Goal: Task Accomplishment & Management: Use online tool/utility

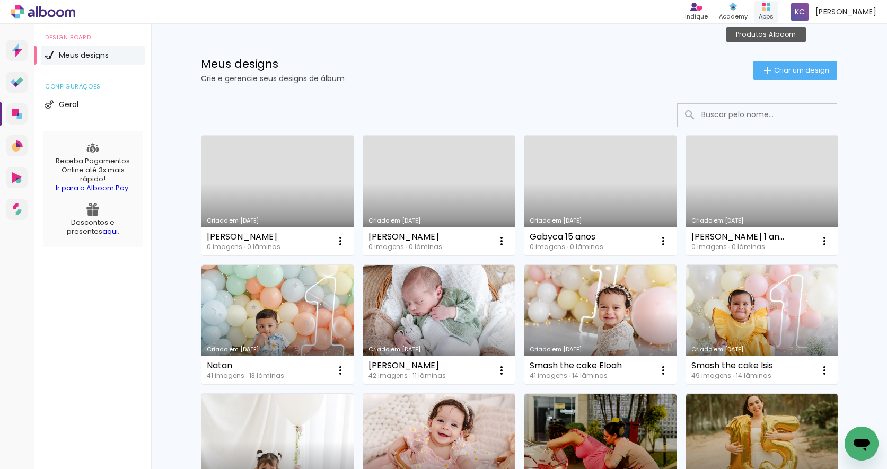
click at [774, 7] on div "Produtos Alboom Apps" at bounding box center [766, 12] width 23 height 22
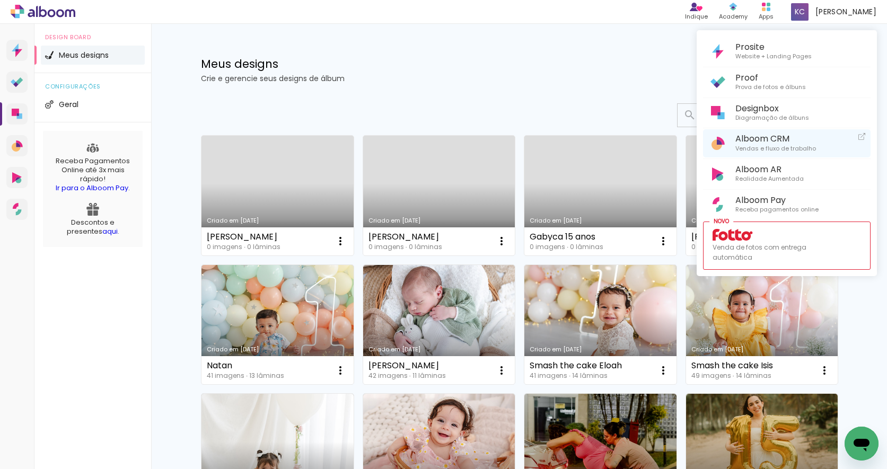
click at [749, 138] on span "Alboom CRM" at bounding box center [776, 139] width 81 height 10
click at [339, 240] on div at bounding box center [443, 234] width 887 height 469
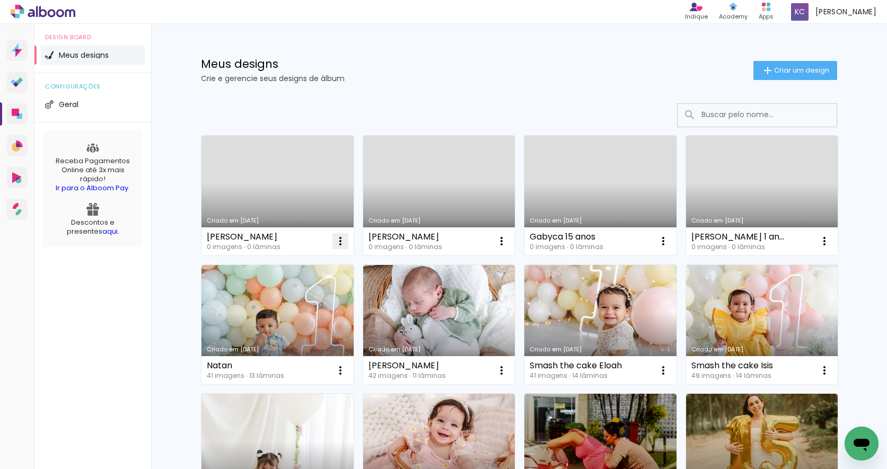
click at [339, 237] on iron-icon at bounding box center [340, 241] width 13 height 13
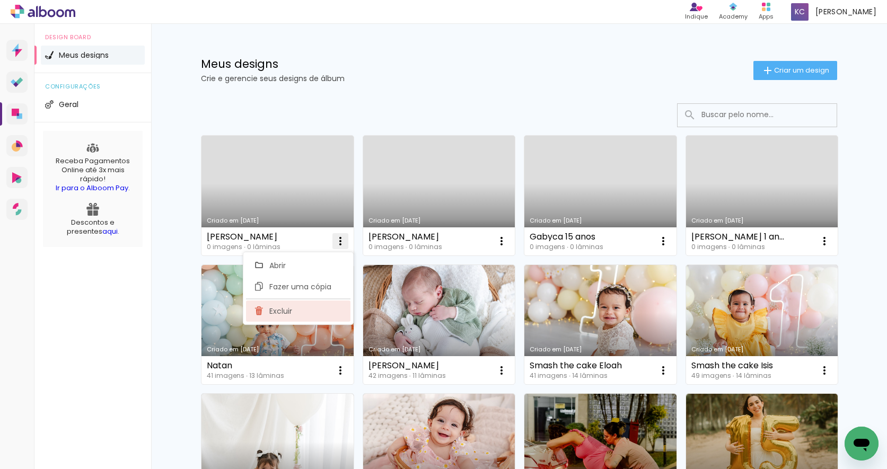
click at [294, 311] on paper-item "Excluir" at bounding box center [298, 311] width 104 height 21
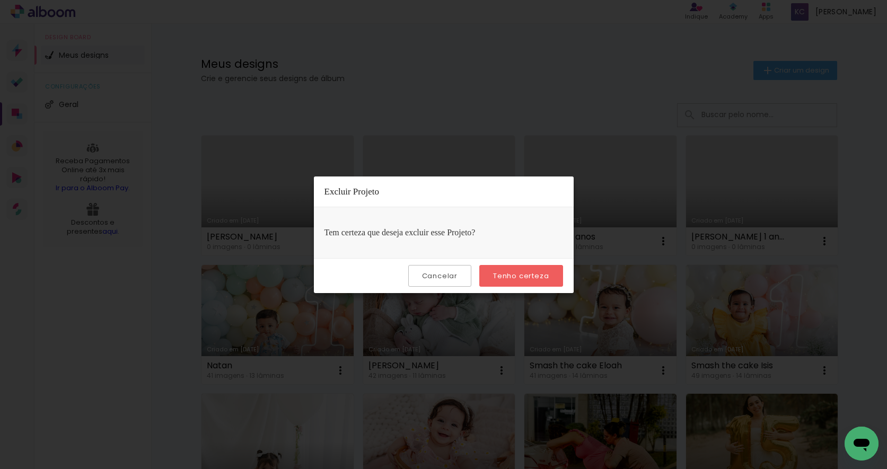
click at [0, 0] on slot "Tenho certeza" at bounding box center [0, 0] width 0 height 0
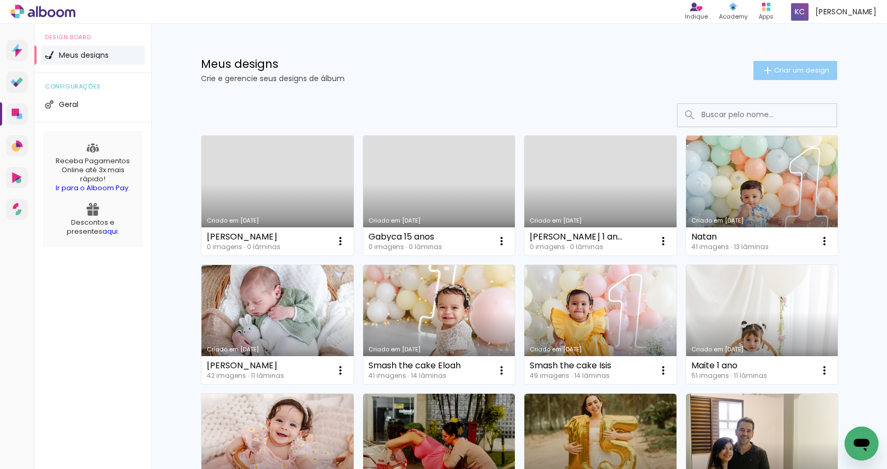
click at [794, 67] on span "Criar um design" at bounding box center [801, 70] width 55 height 7
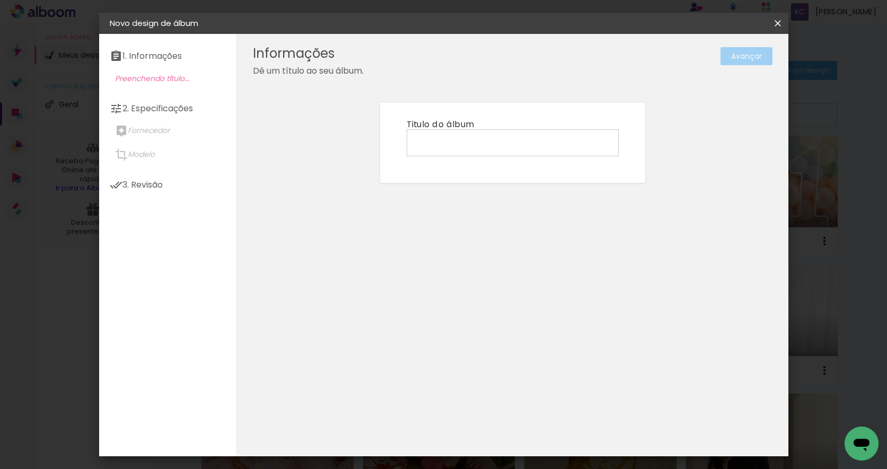
click at [456, 142] on input at bounding box center [512, 142] width 205 height 16
type input "[PERSON_NAME] 1 ano"
click at [744, 58] on paper-button "Avançar" at bounding box center [747, 56] width 52 height 18
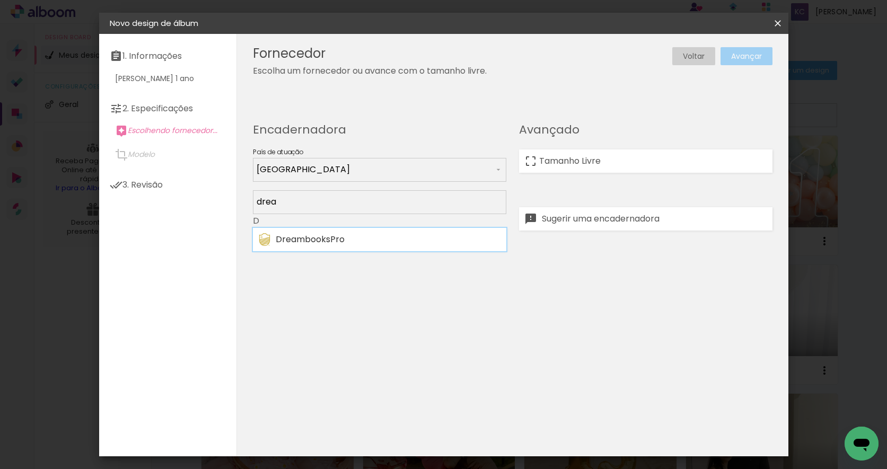
type input "drea"
type paper-input "drea"
click at [339, 235] on div "DreambooksPro" at bounding box center [388, 239] width 225 height 8
click at [755, 55] on paper-button "Avançar" at bounding box center [747, 56] width 52 height 18
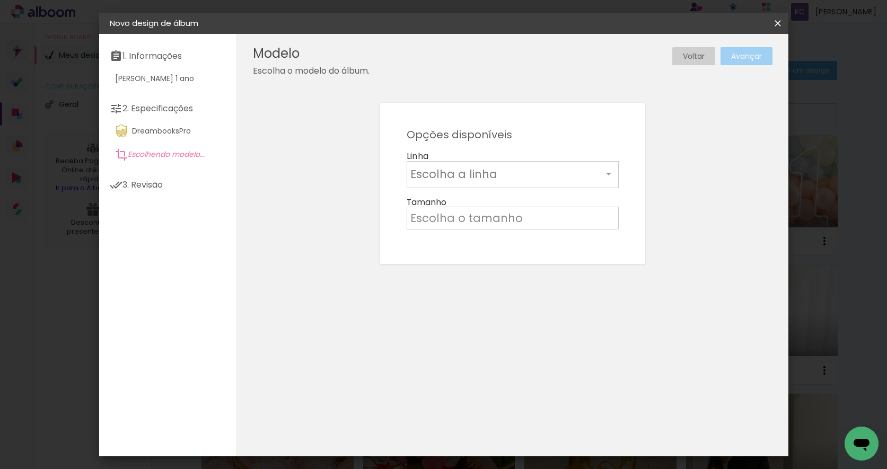
click at [443, 174] on input "text" at bounding box center [506, 174] width 192 height 16
click at [0, 0] on slot "Álbum" at bounding box center [0, 0] width 0 height 0
type input "Álbum"
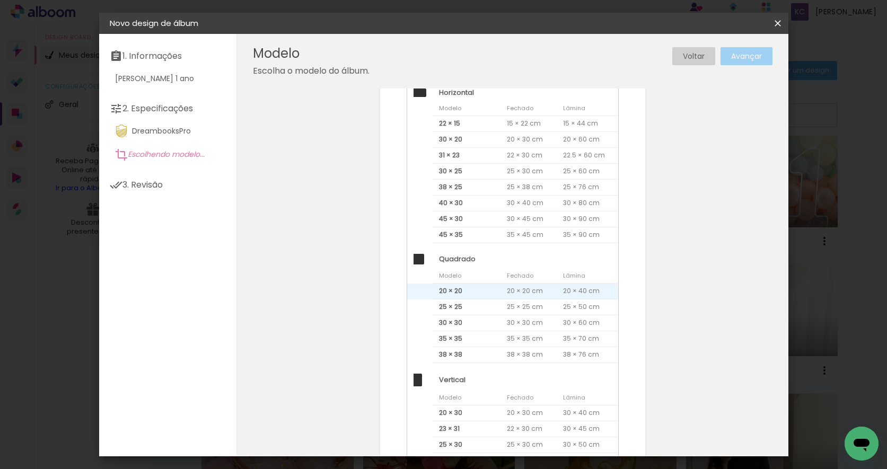
scroll to position [134, 0]
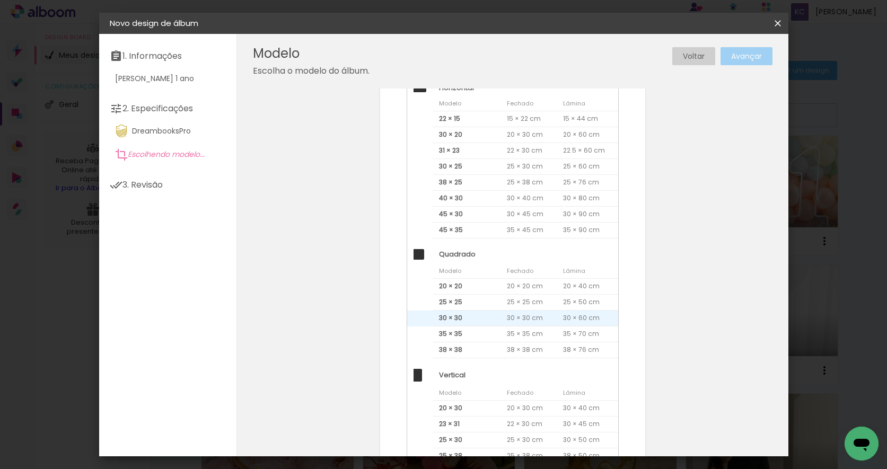
click at [458, 314] on span "30 × 30" at bounding box center [467, 319] width 68 height 16
click at [760, 55] on paper-button "Avançar" at bounding box center [747, 56] width 52 height 18
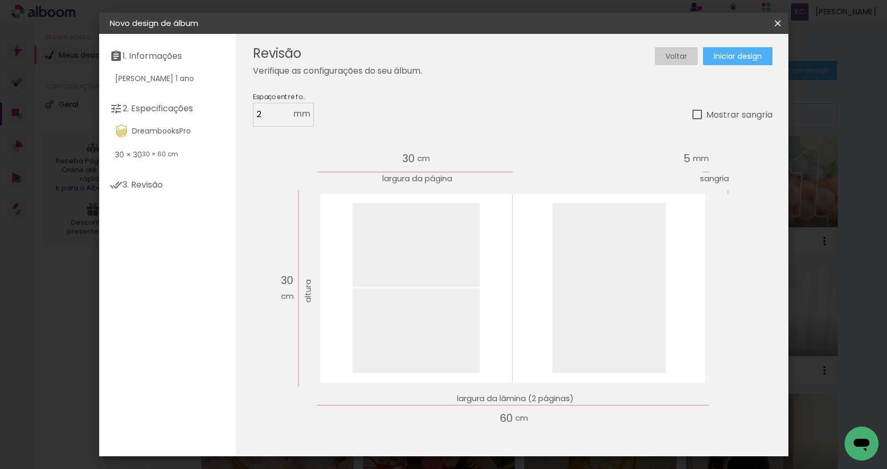
scroll to position [0, 1]
click at [741, 55] on span "Iniciar design" at bounding box center [738, 56] width 48 height 7
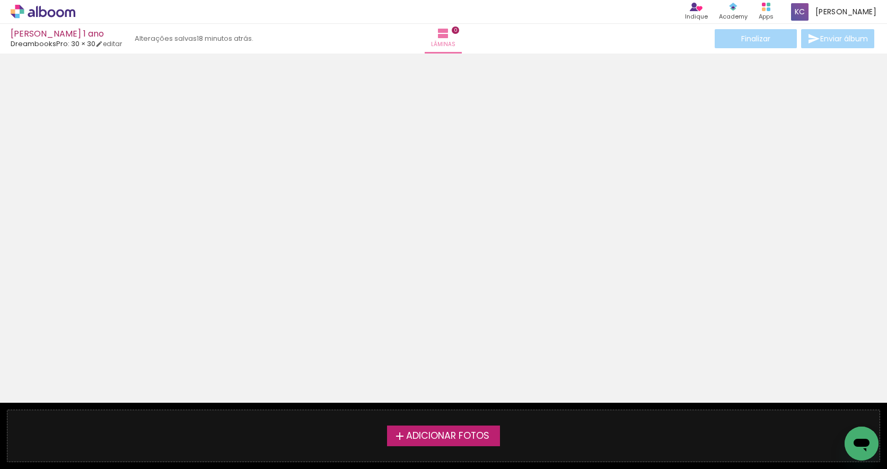
click at [442, 434] on span "Adicionar Fotos" at bounding box center [447, 437] width 83 height 10
click at [0, 0] on input "file" at bounding box center [0, 0] width 0 height 0
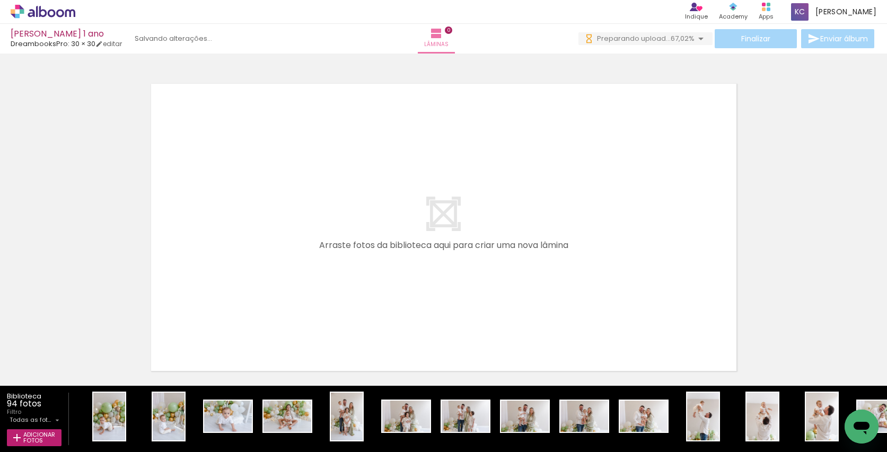
click at [52, 418] on input "Todas as fotos" at bounding box center [31, 420] width 43 height 9
click at [0, 0] on slot "Não utilizadas" at bounding box center [0, 0] width 0 height 0
type input "Não utilizadas"
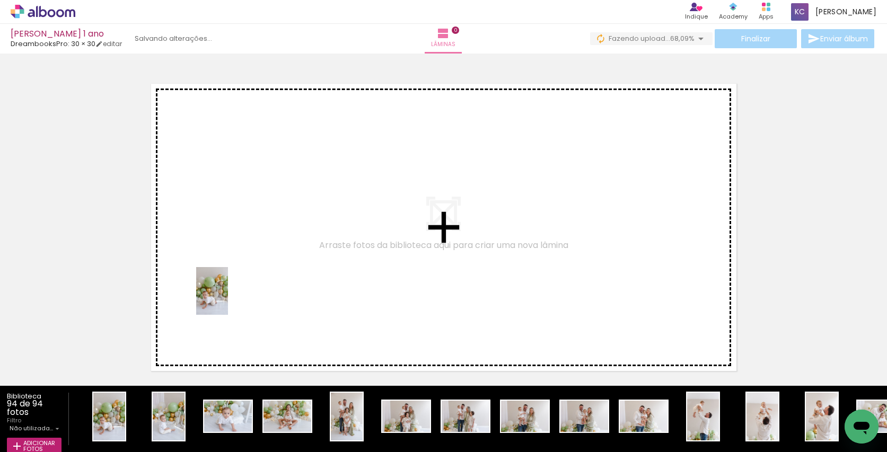
drag, startPoint x: 117, startPoint y: 407, endPoint x: 232, endPoint y: 293, distance: 161.6
click at [232, 293] on quentale-workspace at bounding box center [443, 226] width 887 height 452
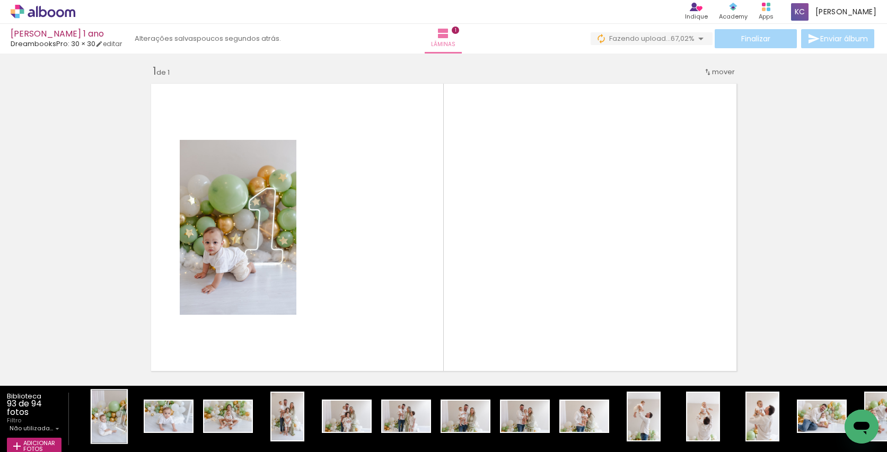
scroll to position [13, 0]
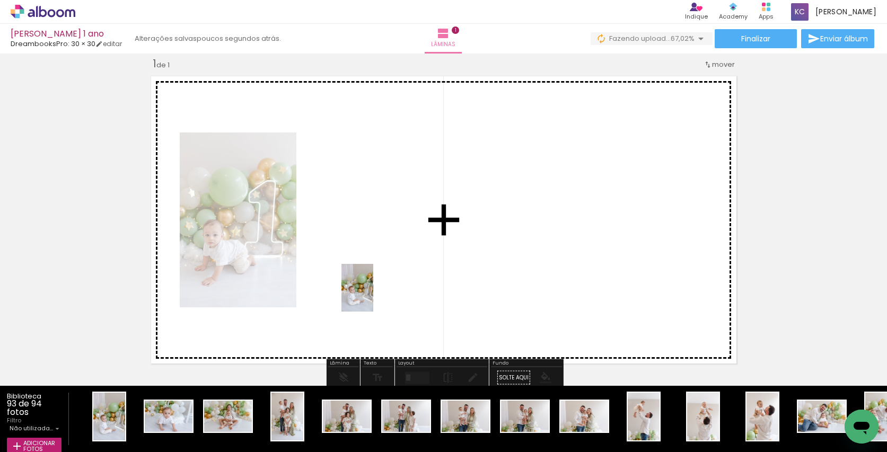
drag, startPoint x: 118, startPoint y: 406, endPoint x: 373, endPoint y: 296, distance: 278.2
click at [373, 296] on quentale-workspace at bounding box center [443, 226] width 887 height 452
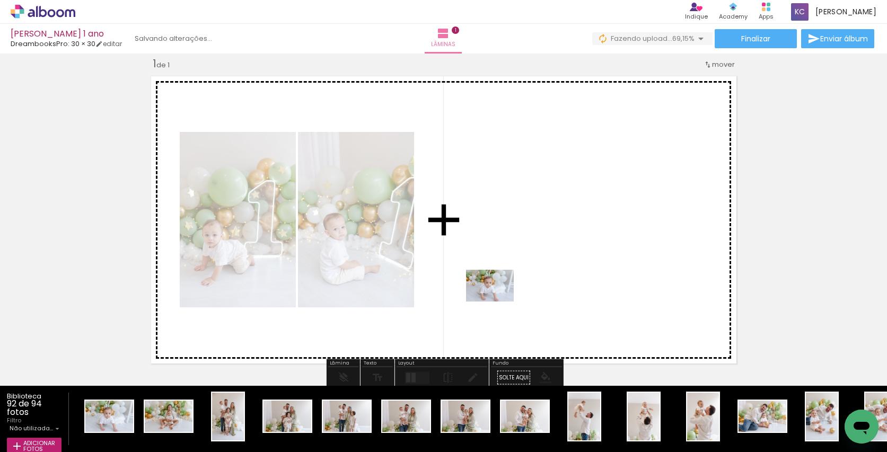
drag, startPoint x: 122, startPoint y: 415, endPoint x: 498, endPoint y: 302, distance: 392.6
click at [498, 302] on quentale-workspace at bounding box center [443, 226] width 887 height 452
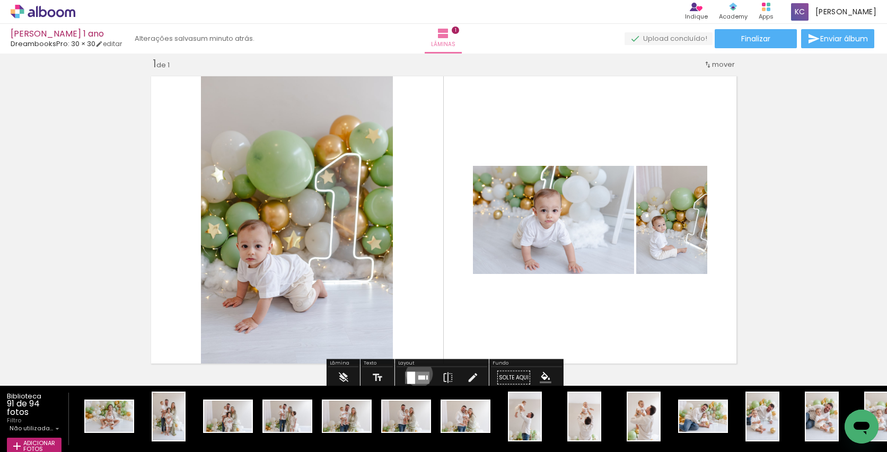
click at [417, 374] on quentale-layouter at bounding box center [417, 378] width 24 height 12
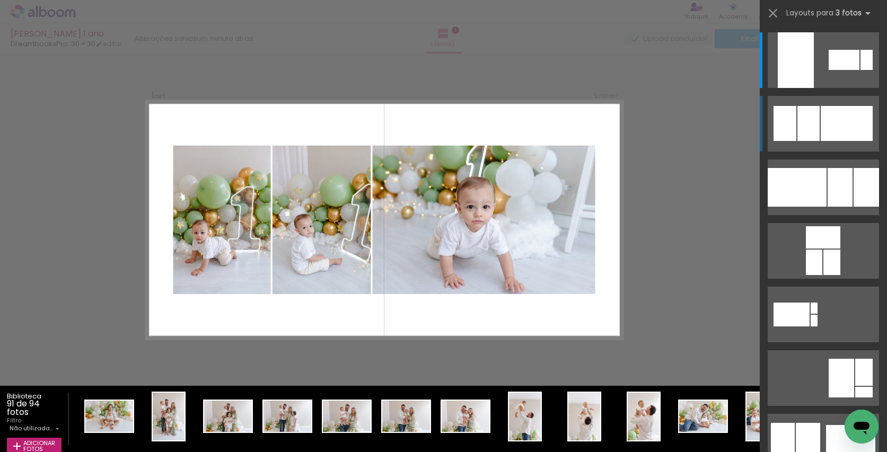
click at [827, 128] on div at bounding box center [847, 123] width 52 height 35
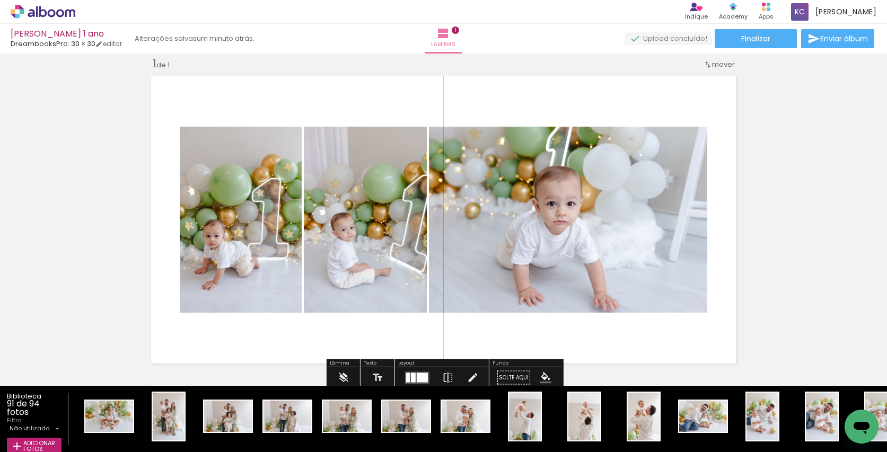
click at [417, 377] on div at bounding box center [422, 378] width 11 height 10
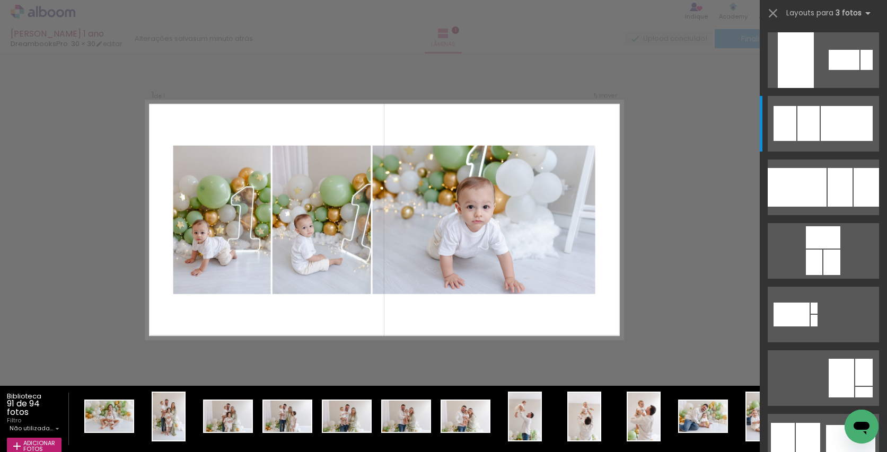
scroll to position [64, 0]
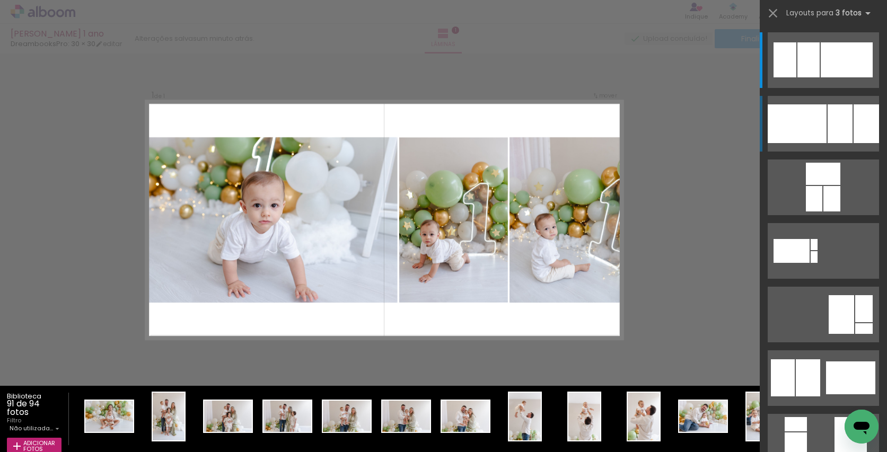
click at [826, 121] on div at bounding box center [797, 123] width 59 height 39
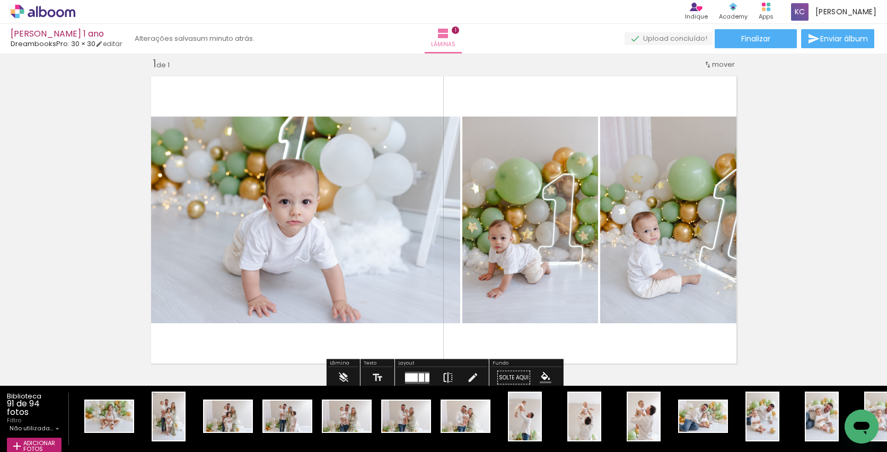
click at [443, 375] on iron-icon at bounding box center [448, 378] width 12 height 21
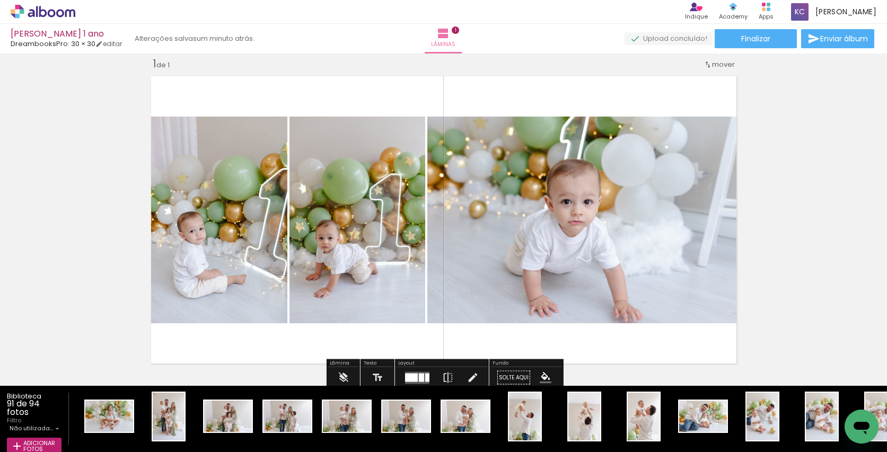
click at [408, 374] on div at bounding box center [411, 377] width 13 height 8
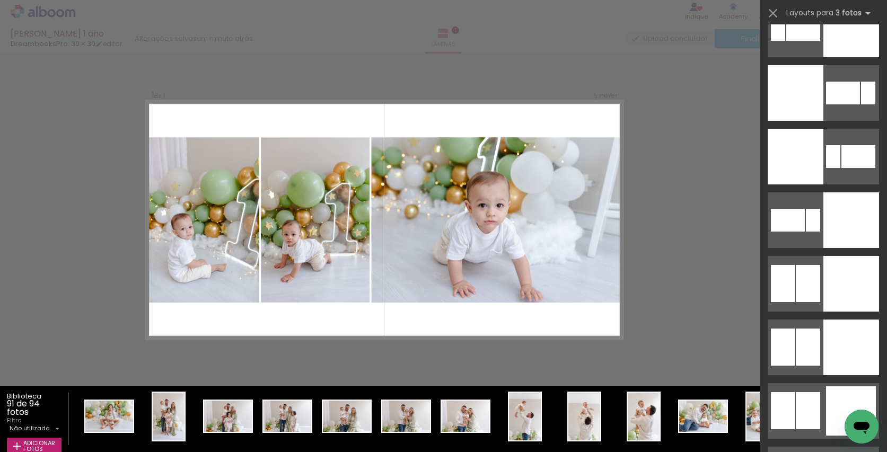
scroll to position [2386, 0]
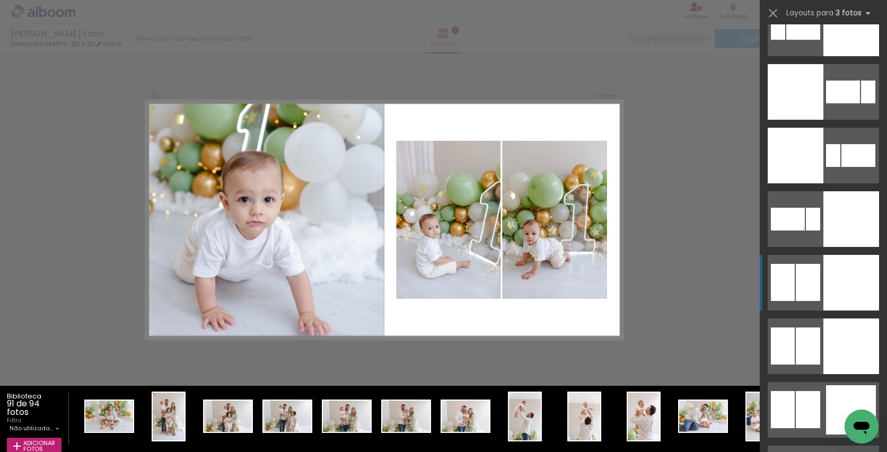
click at [801, 284] on div at bounding box center [808, 282] width 24 height 37
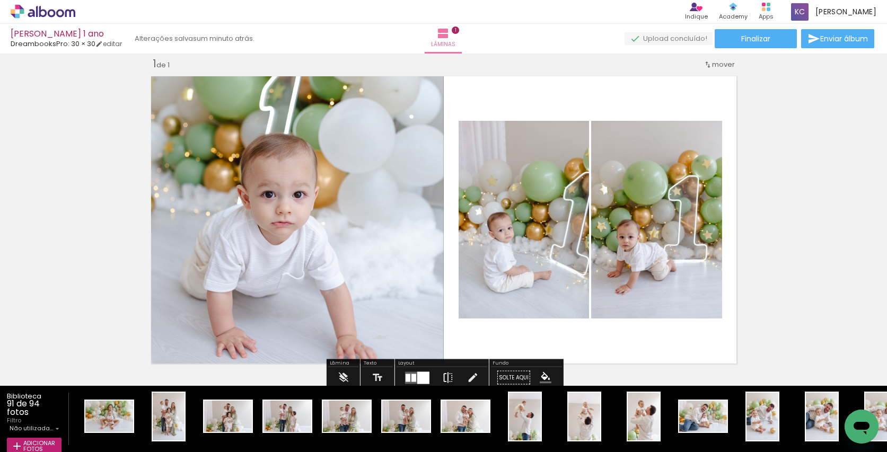
click at [444, 375] on iron-icon at bounding box center [448, 378] width 12 height 21
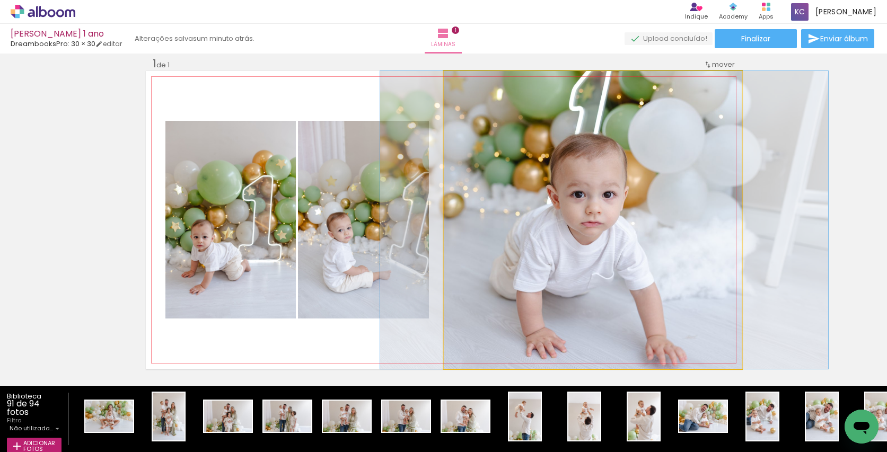
drag, startPoint x: 654, startPoint y: 265, endPoint x: 666, endPoint y: 256, distance: 14.7
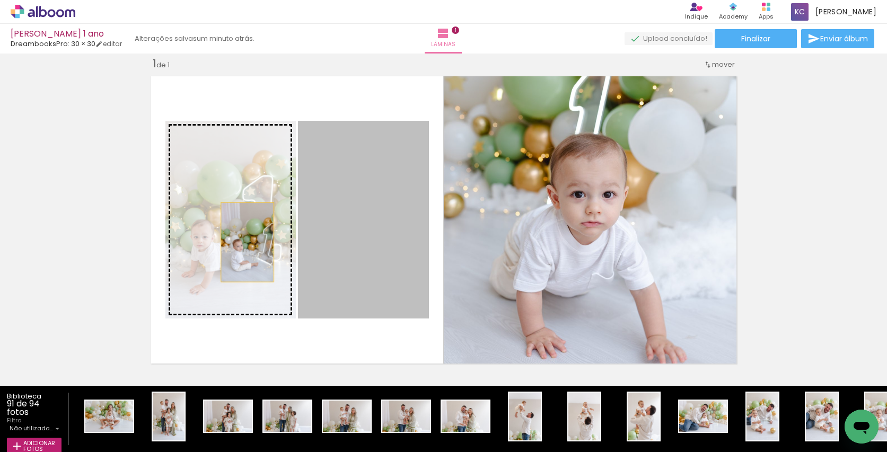
drag, startPoint x: 343, startPoint y: 244, endPoint x: 247, endPoint y: 242, distance: 95.5
click at [0, 0] on slot at bounding box center [0, 0] width 0 height 0
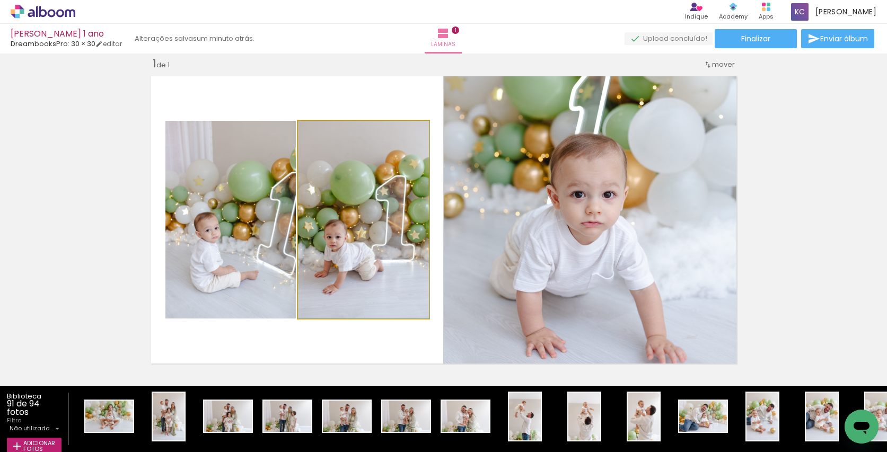
drag, startPoint x: 337, startPoint y: 242, endPoint x: 348, endPoint y: 242, distance: 11.7
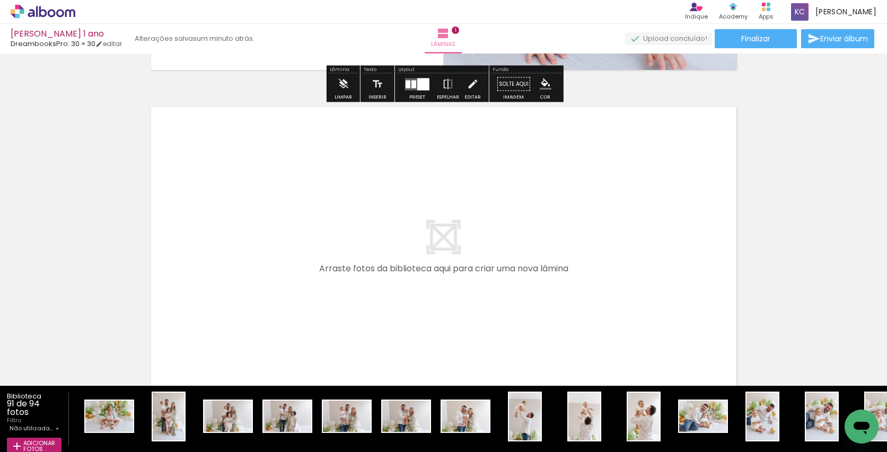
scroll to position [319, 0]
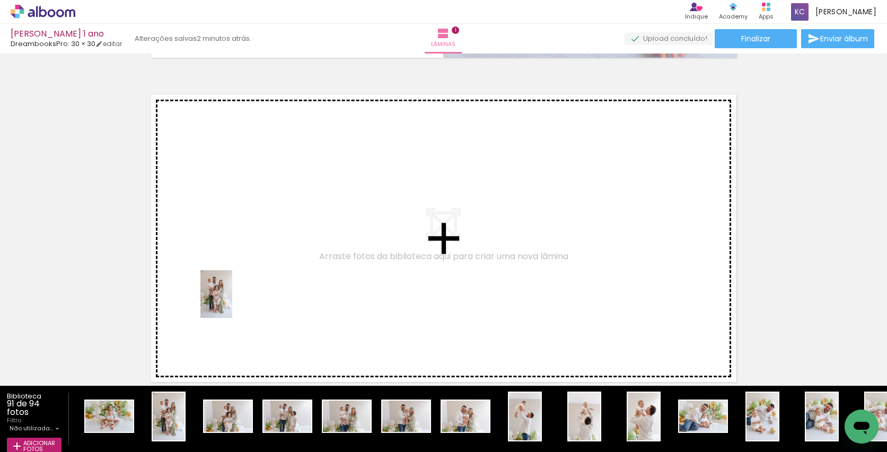
drag, startPoint x: 170, startPoint y: 412, endPoint x: 232, endPoint y: 302, distance: 126.1
click at [232, 302] on quentale-workspace at bounding box center [443, 226] width 887 height 452
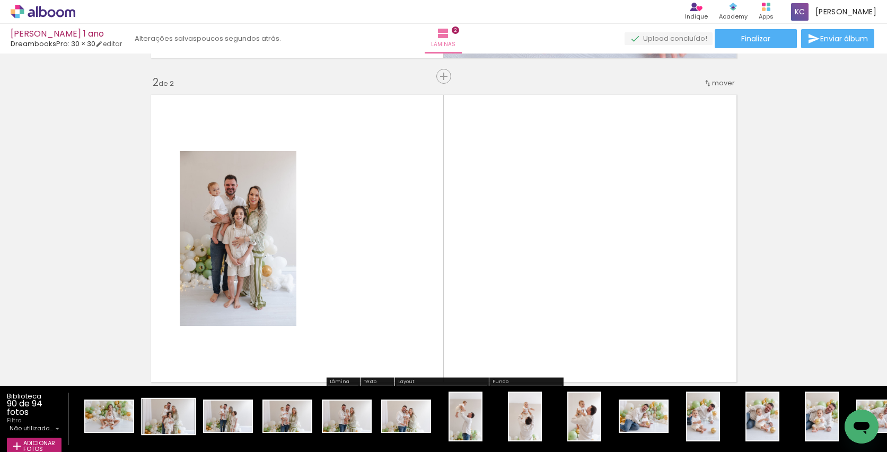
scroll to position [338, 0]
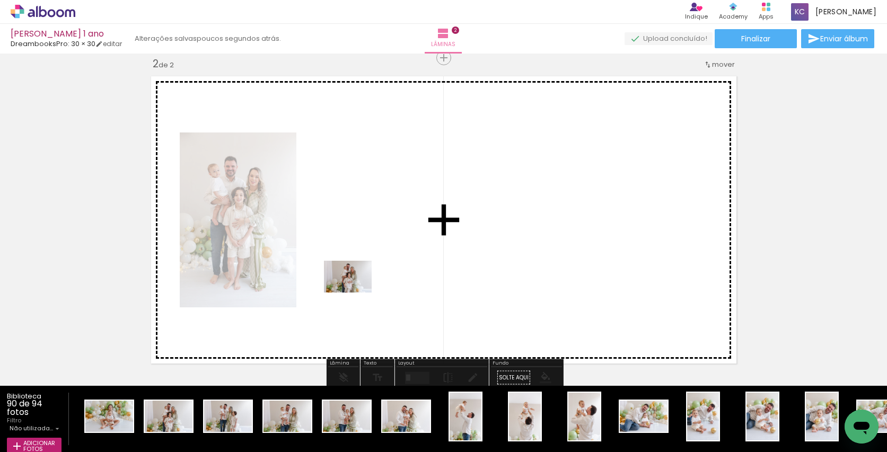
drag, startPoint x: 173, startPoint y: 414, endPoint x: 356, endPoint y: 292, distance: 220.3
click at [356, 292] on quentale-workspace at bounding box center [443, 226] width 887 height 452
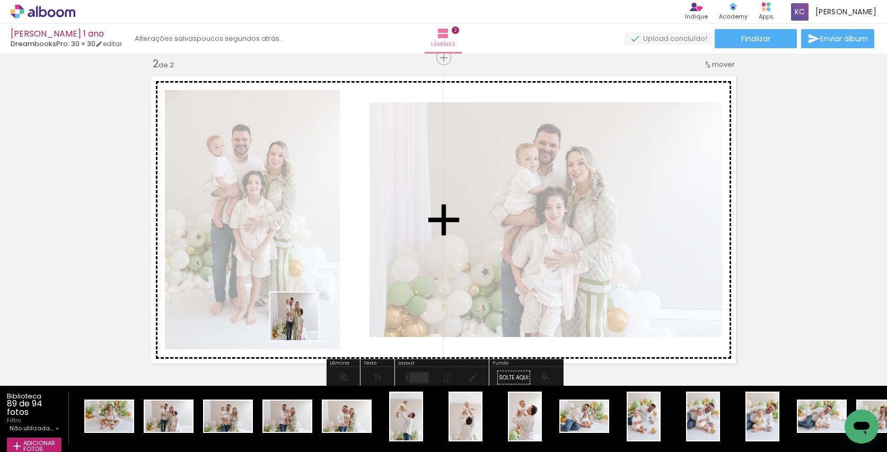
drag, startPoint x: 177, startPoint y: 413, endPoint x: 314, endPoint y: 316, distance: 168.2
click at [314, 316] on quentale-workspace at bounding box center [443, 226] width 887 height 452
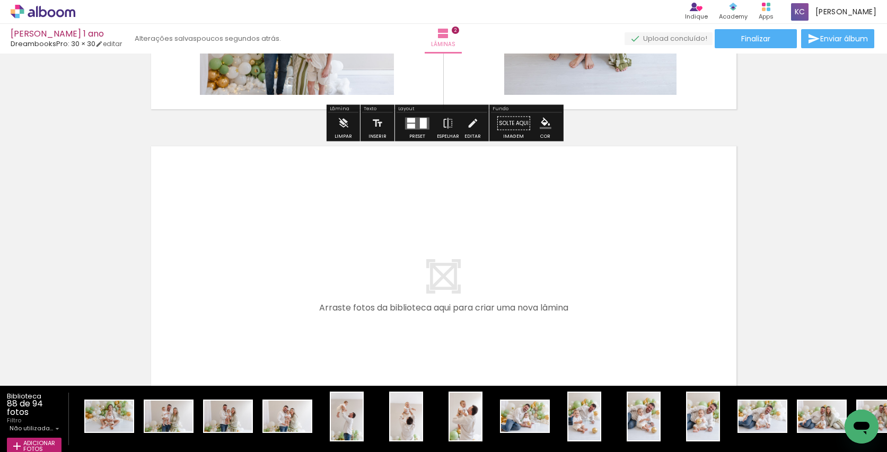
scroll to position [627, 0]
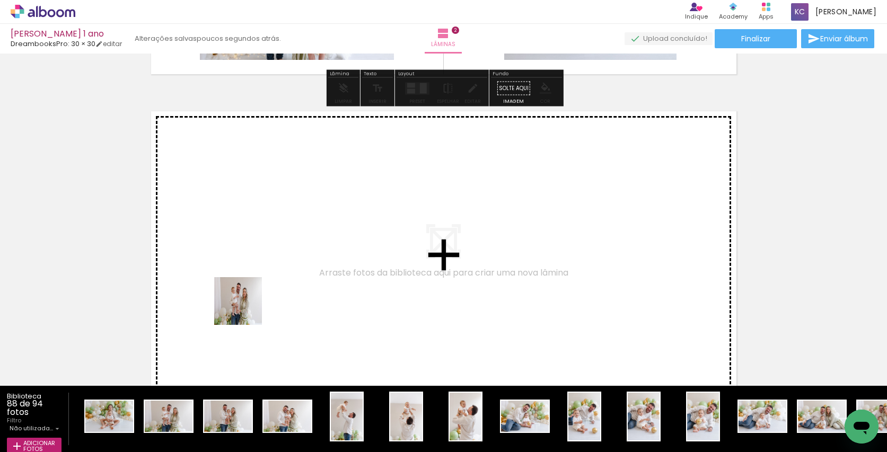
drag, startPoint x: 168, startPoint y: 415, endPoint x: 246, endPoint y: 309, distance: 131.9
click at [246, 309] on quentale-workspace at bounding box center [443, 226] width 887 height 452
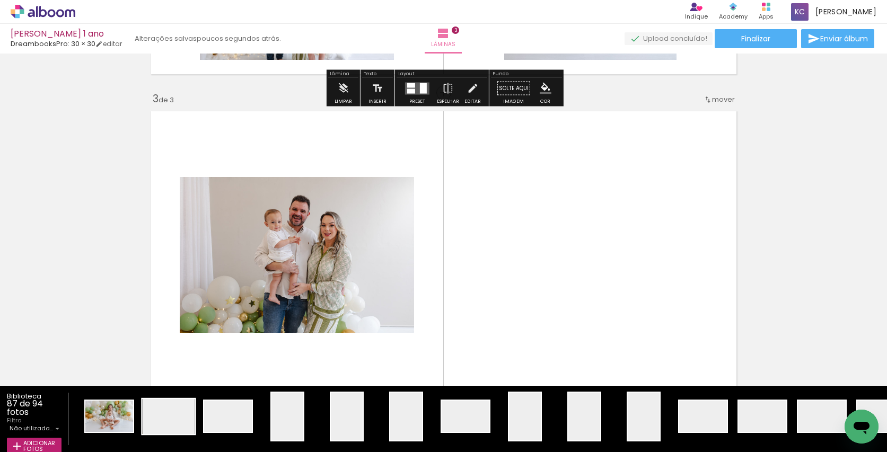
scroll to position [662, 0]
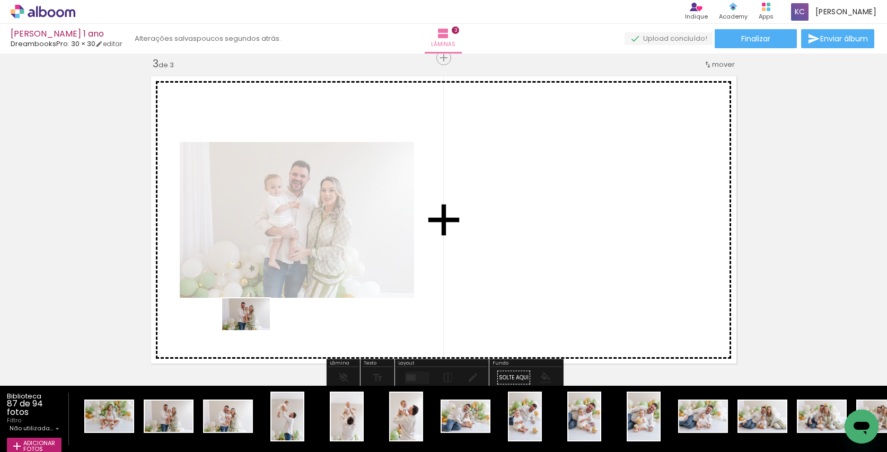
drag, startPoint x: 176, startPoint y: 410, endPoint x: 254, endPoint y: 330, distance: 111.8
click at [254, 330] on quentale-workspace at bounding box center [443, 226] width 887 height 452
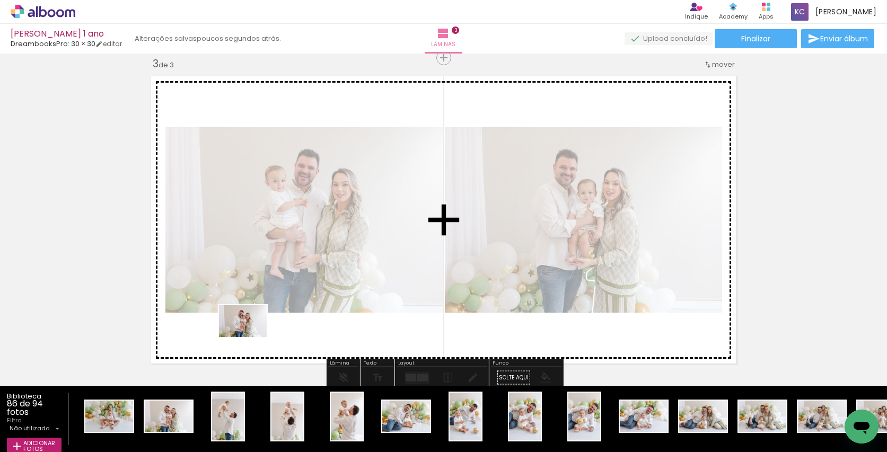
drag, startPoint x: 176, startPoint y: 413, endPoint x: 252, endPoint y: 335, distance: 108.8
click at [252, 335] on quentale-workspace at bounding box center [443, 226] width 887 height 452
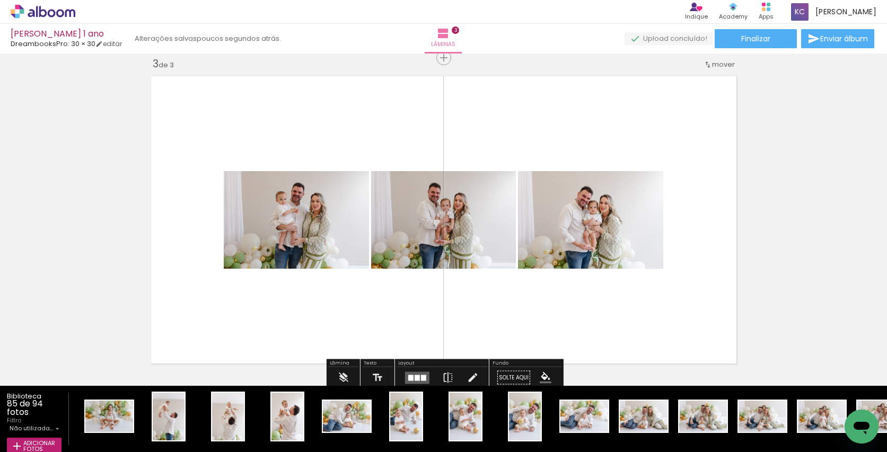
click at [413, 374] on quentale-layouter at bounding box center [417, 378] width 24 height 12
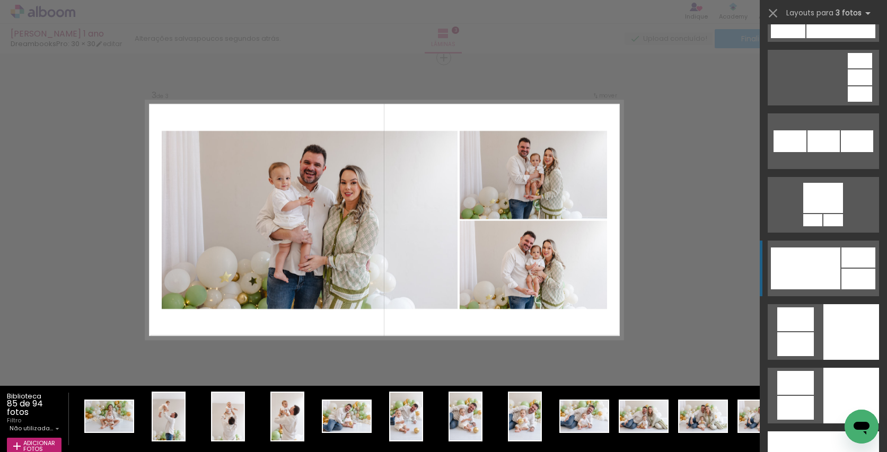
scroll to position [2479, 0]
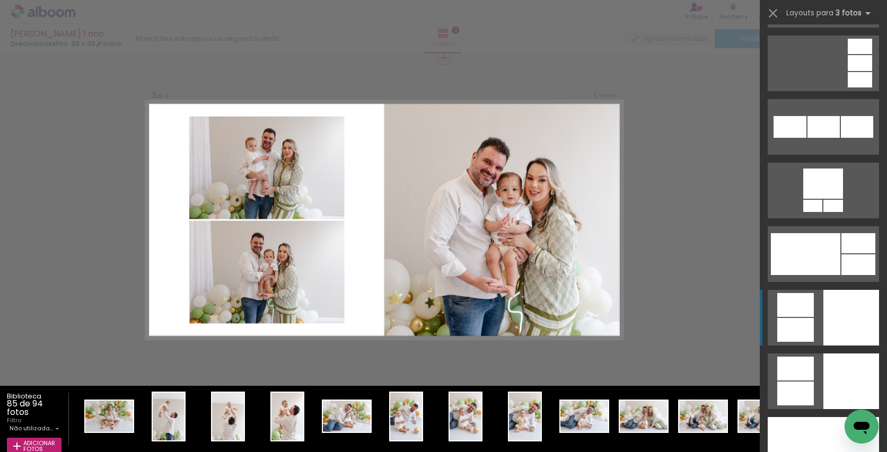
click at [812, 314] on div at bounding box center [795, 305] width 37 height 24
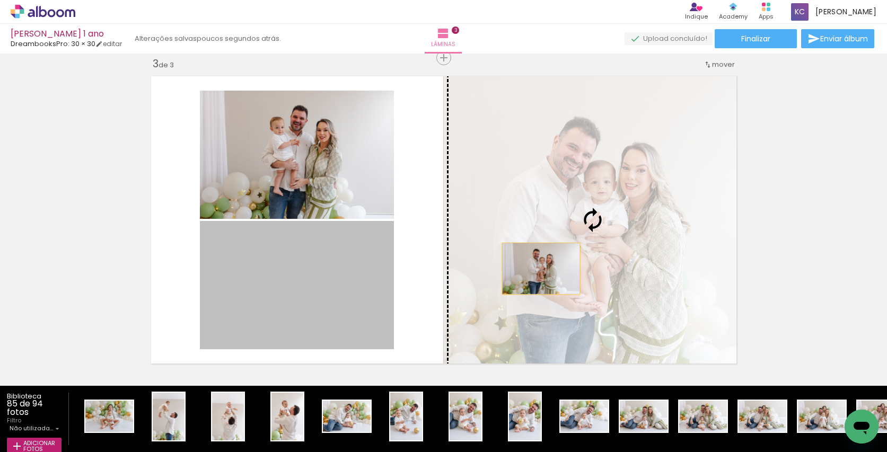
drag, startPoint x: 338, startPoint y: 281, endPoint x: 541, endPoint y: 269, distance: 203.0
click at [0, 0] on slot at bounding box center [0, 0] width 0 height 0
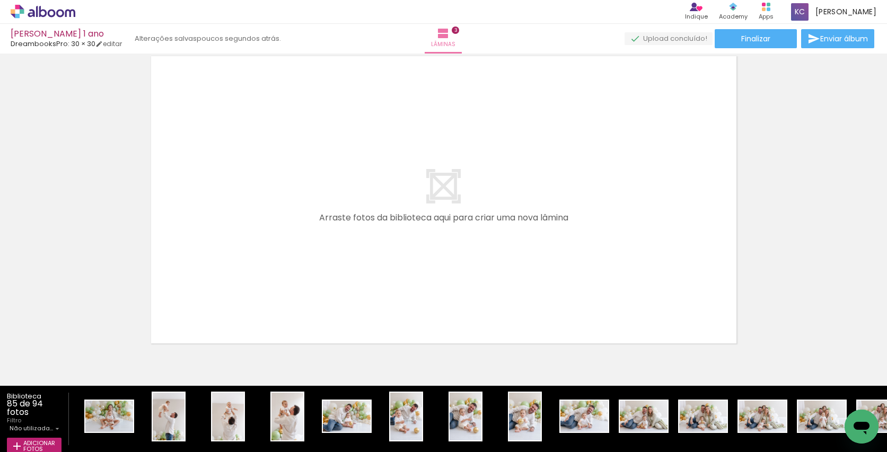
scroll to position [1007, 0]
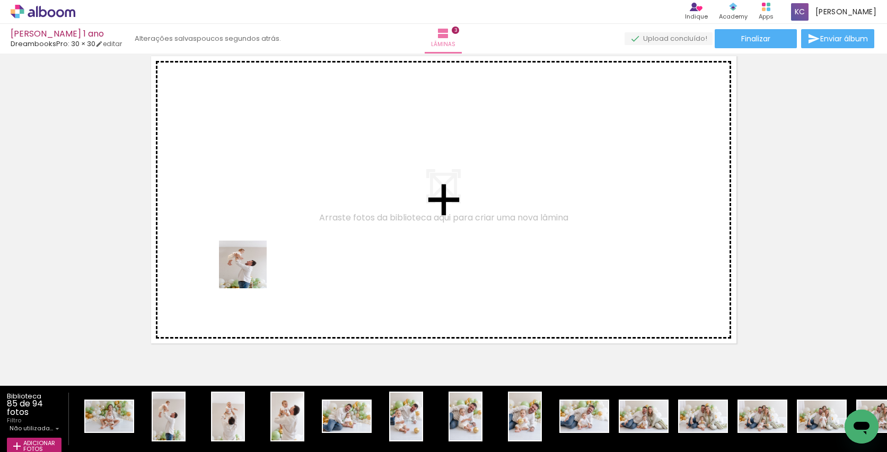
drag, startPoint x: 168, startPoint y: 422, endPoint x: 251, endPoint y: 272, distance: 171.2
click at [251, 272] on quentale-workspace at bounding box center [443, 226] width 887 height 452
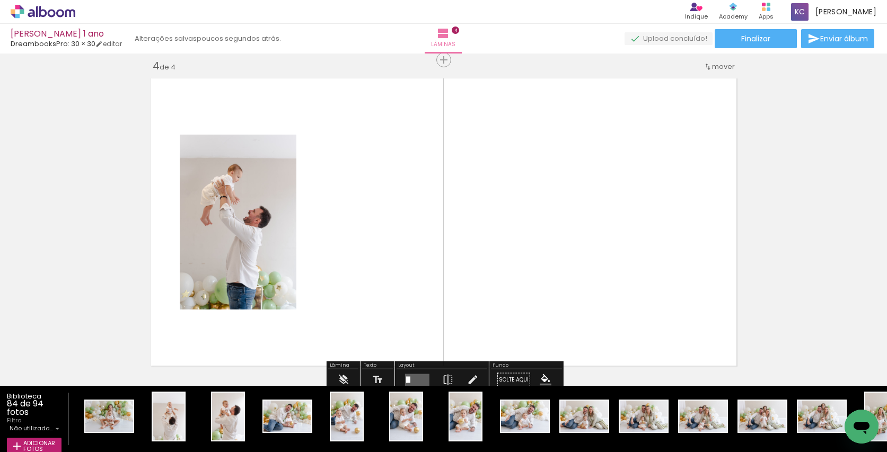
scroll to position [996, 0]
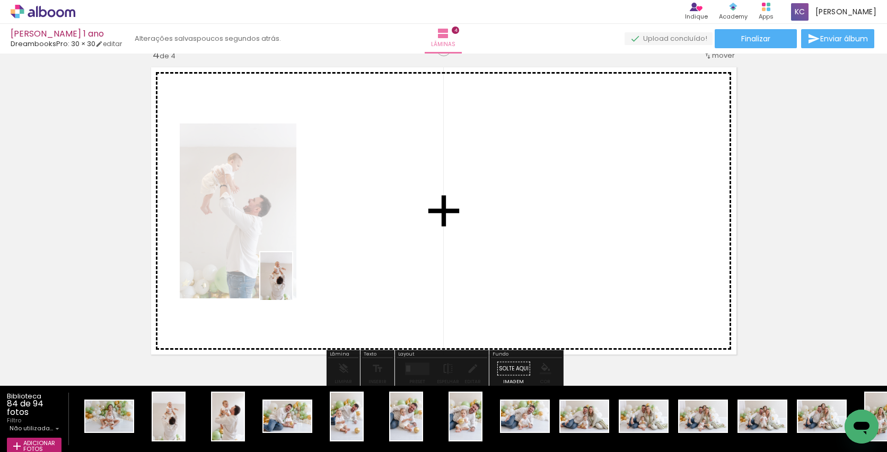
drag, startPoint x: 169, startPoint y: 415, endPoint x: 235, endPoint y: 356, distance: 89.0
click at [292, 284] on quentale-workspace at bounding box center [443, 226] width 887 height 452
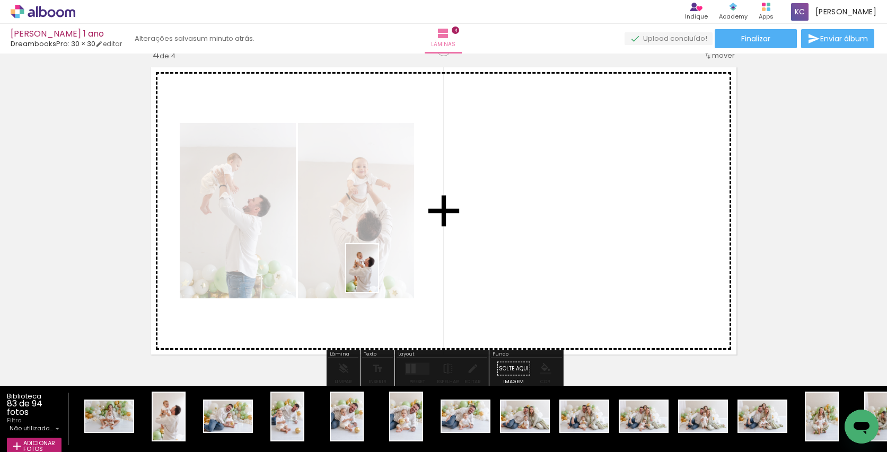
drag, startPoint x: 170, startPoint y: 413, endPoint x: 378, endPoint y: 276, distance: 249.0
click at [378, 276] on quentale-workspace at bounding box center [443, 226] width 887 height 452
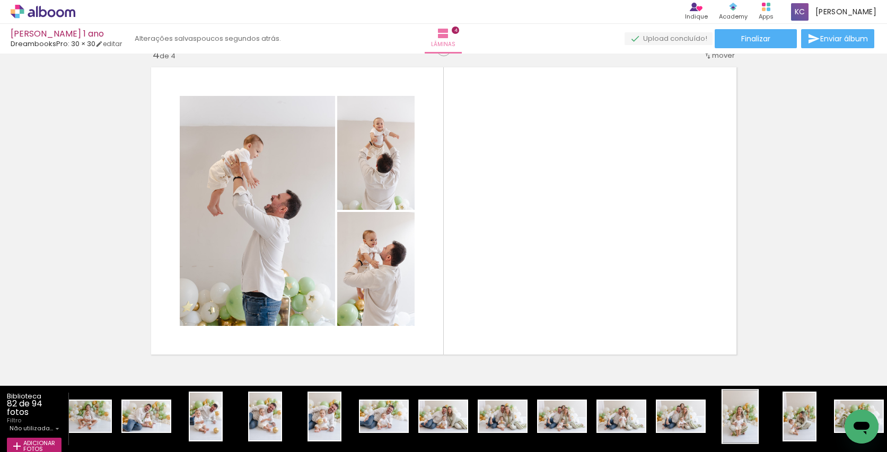
scroll to position [0, 0]
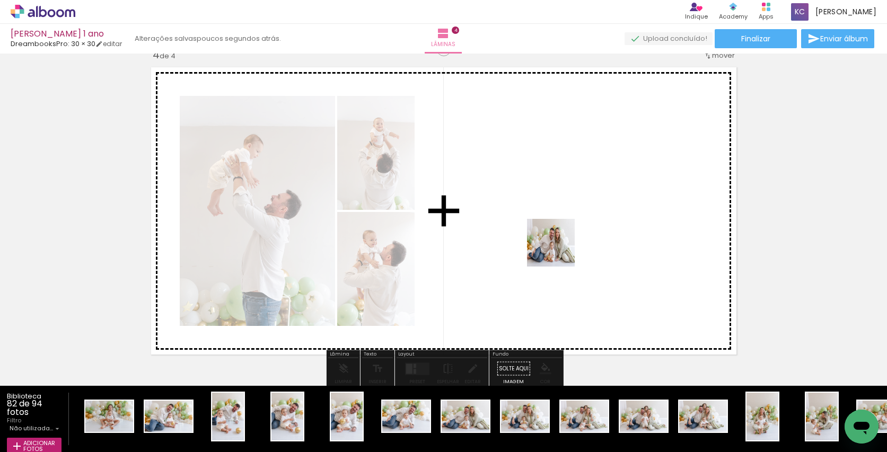
drag, startPoint x: 477, startPoint y: 417, endPoint x: 559, endPoint y: 251, distance: 185.0
click at [559, 251] on quentale-workspace at bounding box center [443, 226] width 887 height 452
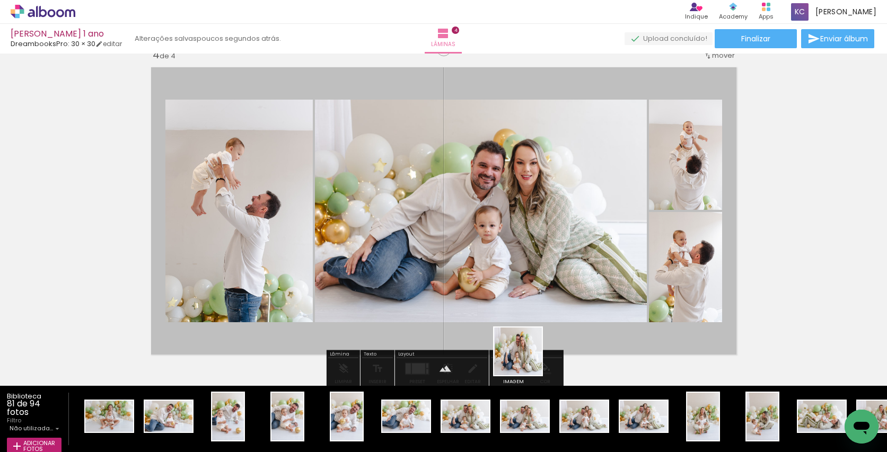
drag, startPoint x: 478, startPoint y: 418, endPoint x: 564, endPoint y: 316, distance: 134.4
click at [564, 316] on quentale-workspace at bounding box center [443, 226] width 887 height 452
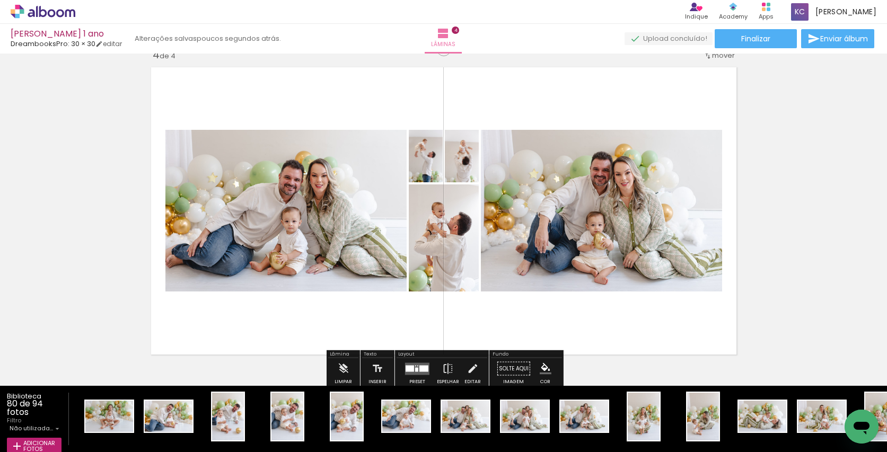
click at [419, 368] on div at bounding box center [423, 368] width 9 height 6
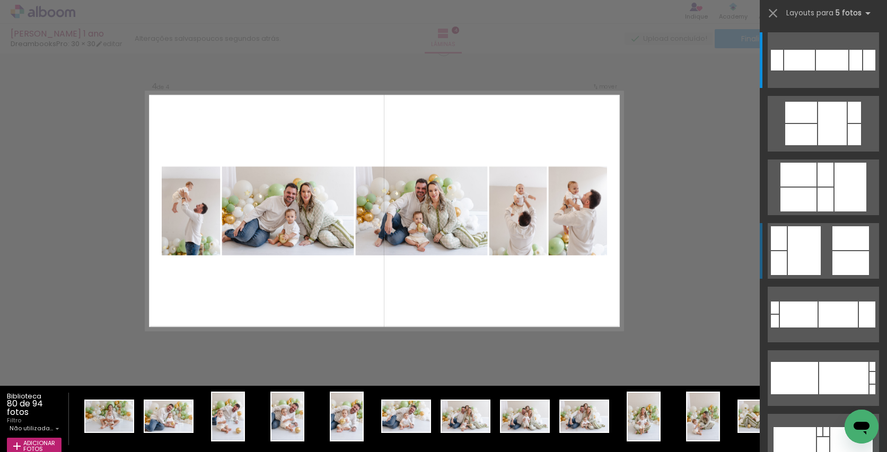
scroll to position [191, 0]
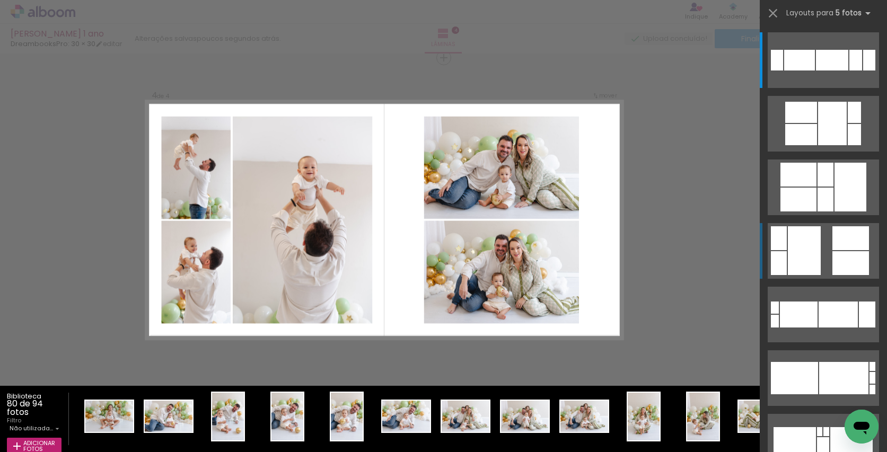
click at [811, 245] on div at bounding box center [804, 250] width 33 height 49
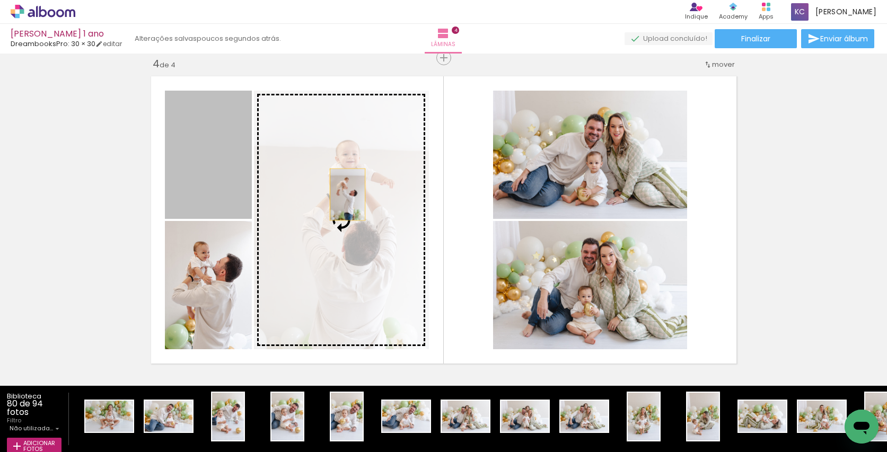
drag, startPoint x: 210, startPoint y: 186, endPoint x: 347, endPoint y: 195, distance: 137.7
click at [0, 0] on slot at bounding box center [0, 0] width 0 height 0
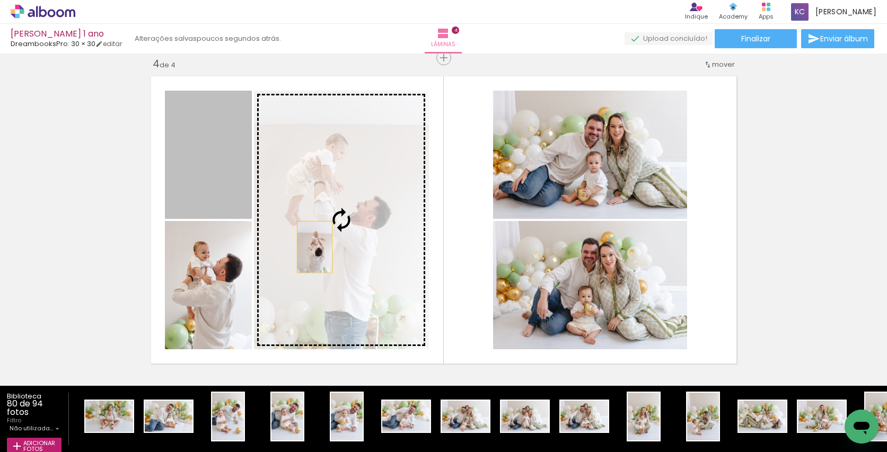
drag, startPoint x: 228, startPoint y: 200, endPoint x: 314, endPoint y: 247, distance: 98.7
click at [0, 0] on slot at bounding box center [0, 0] width 0 height 0
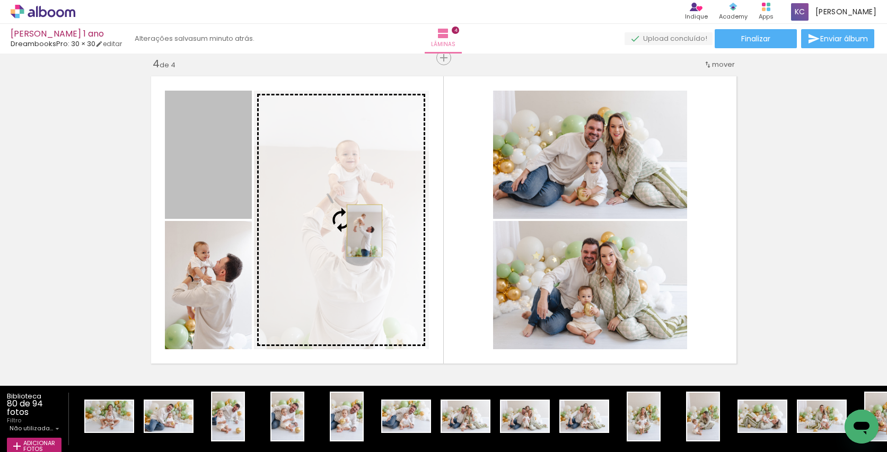
drag, startPoint x: 225, startPoint y: 189, endPoint x: 364, endPoint y: 231, distance: 145.1
click at [0, 0] on slot at bounding box center [0, 0] width 0 height 0
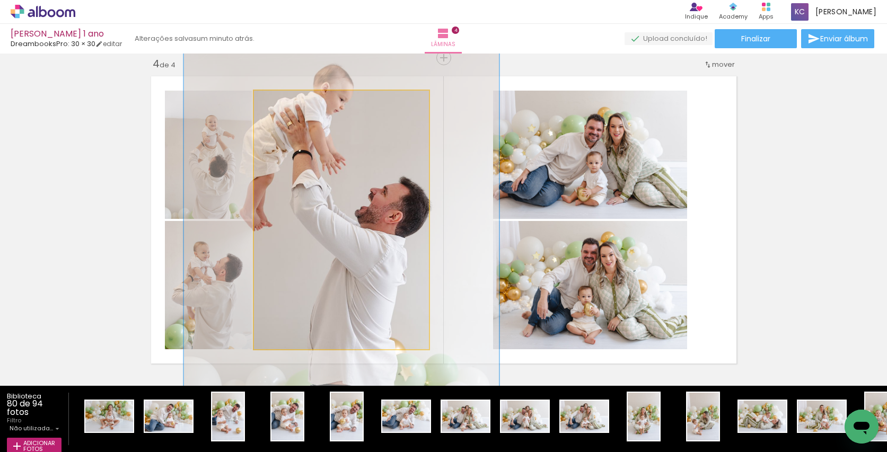
drag, startPoint x: 278, startPoint y: 101, endPoint x: 325, endPoint y: 137, distance: 58.6
type paper-slider "190"
click at [312, 110] on div at bounding box center [308, 101] width 17 height 17
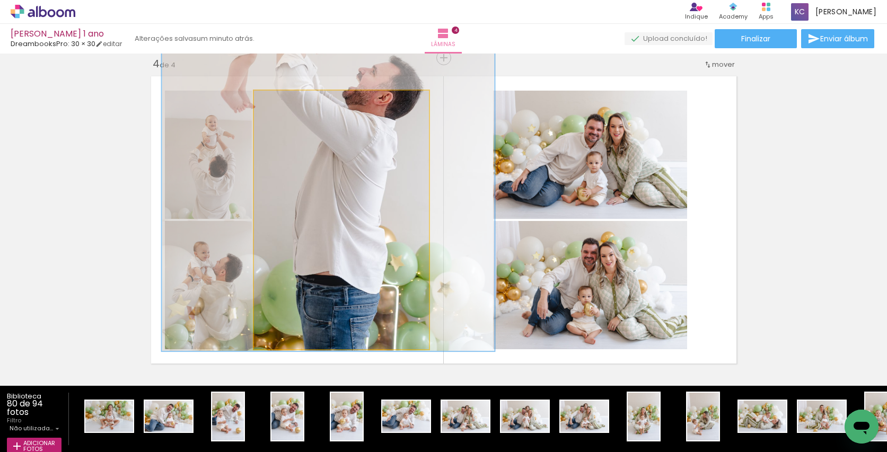
drag, startPoint x: 354, startPoint y: 310, endPoint x: 340, endPoint y: 191, distance: 119.5
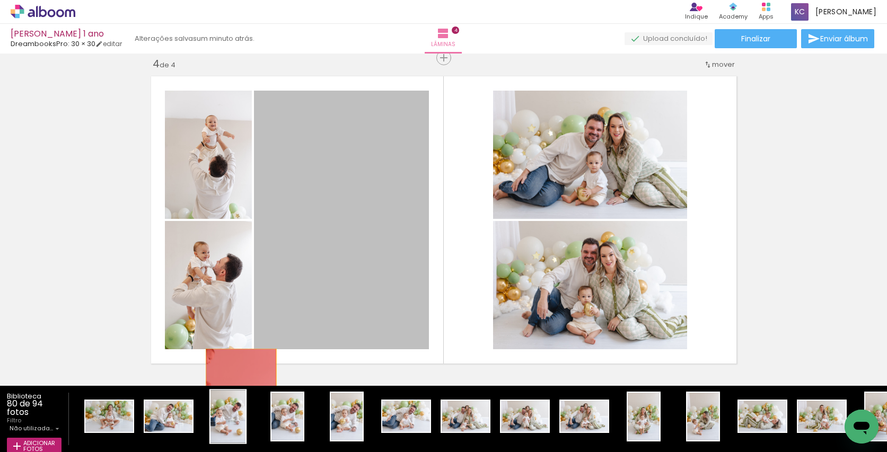
drag, startPoint x: 334, startPoint y: 203, endPoint x: 226, endPoint y: 417, distance: 239.8
click at [234, 418] on quentale-workspace at bounding box center [443, 226] width 887 height 452
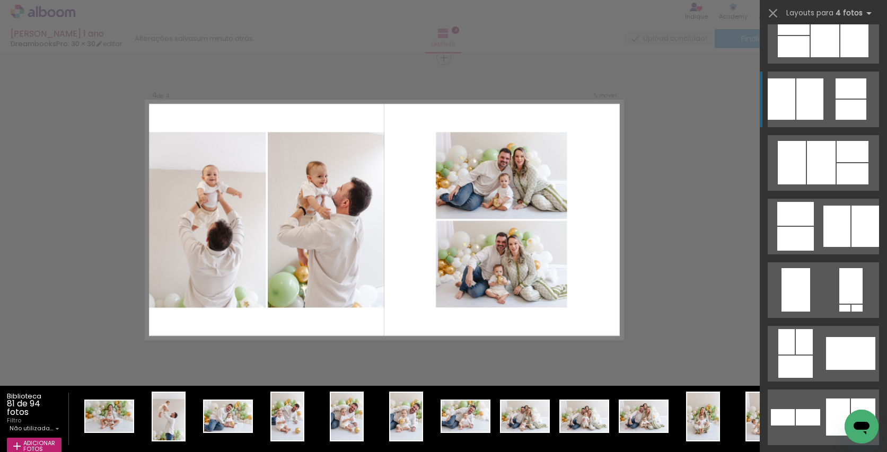
scroll to position [541, 0]
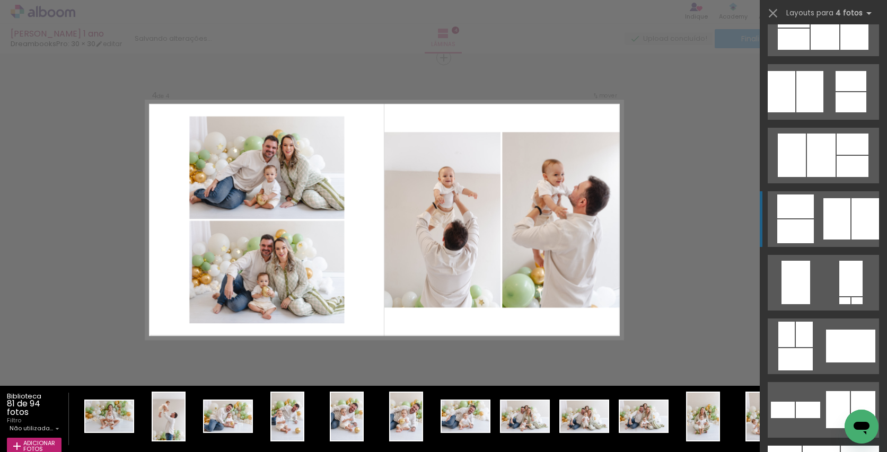
click at [817, 220] on quentale-layouter at bounding box center [823, 219] width 111 height 56
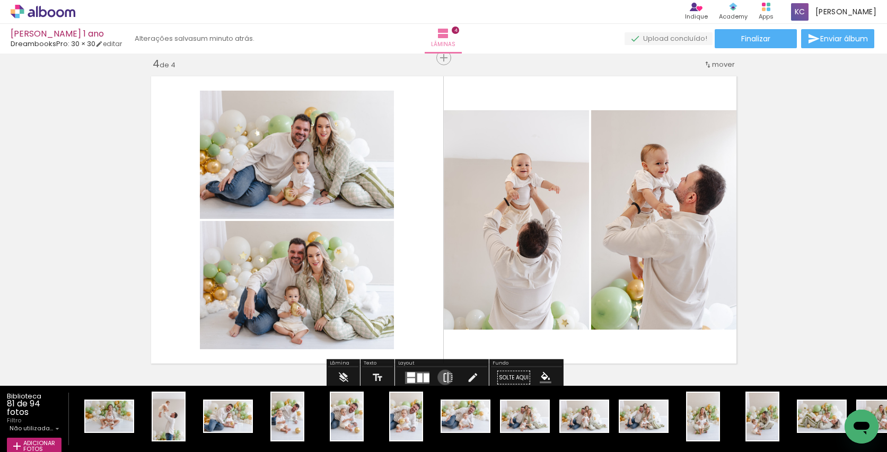
click at [443, 378] on iron-icon at bounding box center [448, 378] width 12 height 21
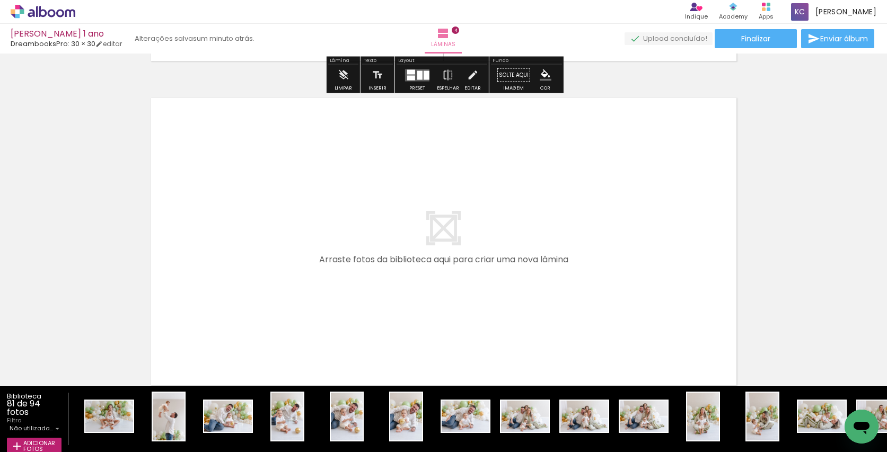
scroll to position [1292, 0]
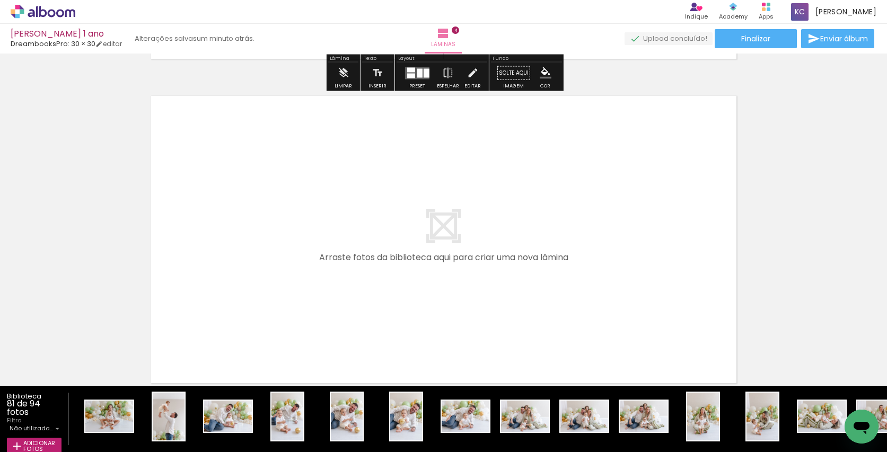
click at [147, 395] on iron-icon at bounding box center [145, 395] width 11 height 11
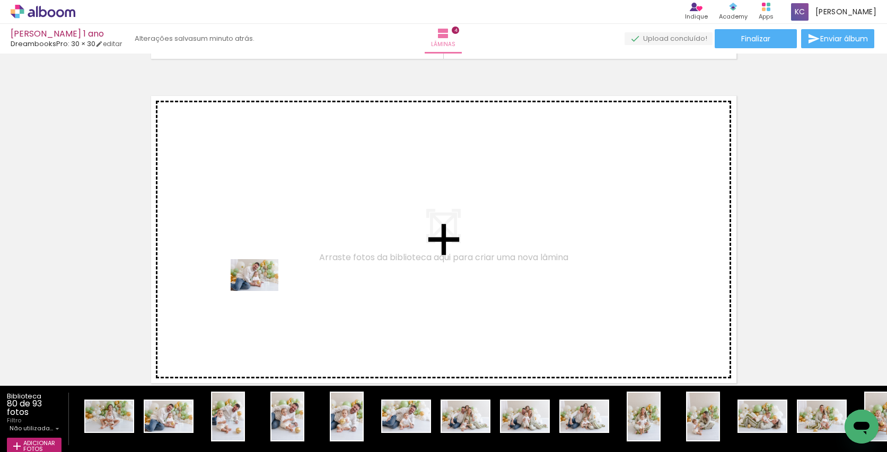
drag, startPoint x: 178, startPoint y: 409, endPoint x: 263, endPoint y: 291, distance: 145.1
click at [263, 291] on quentale-workspace at bounding box center [443, 226] width 887 height 452
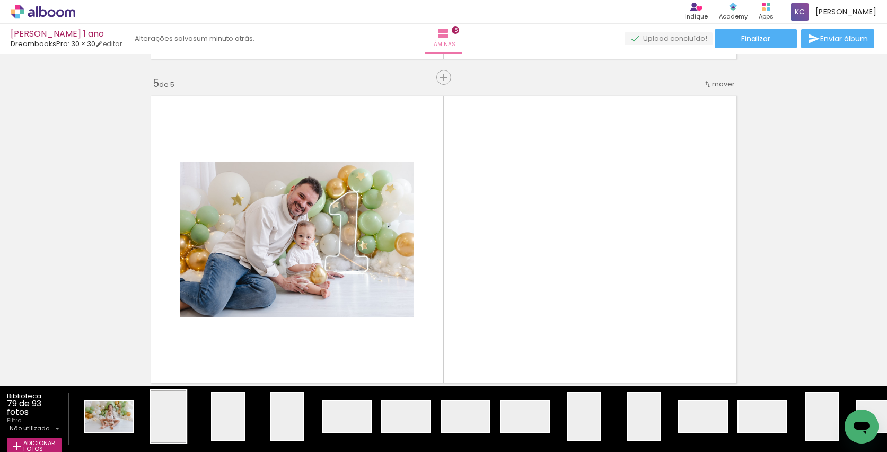
scroll to position [1312, 0]
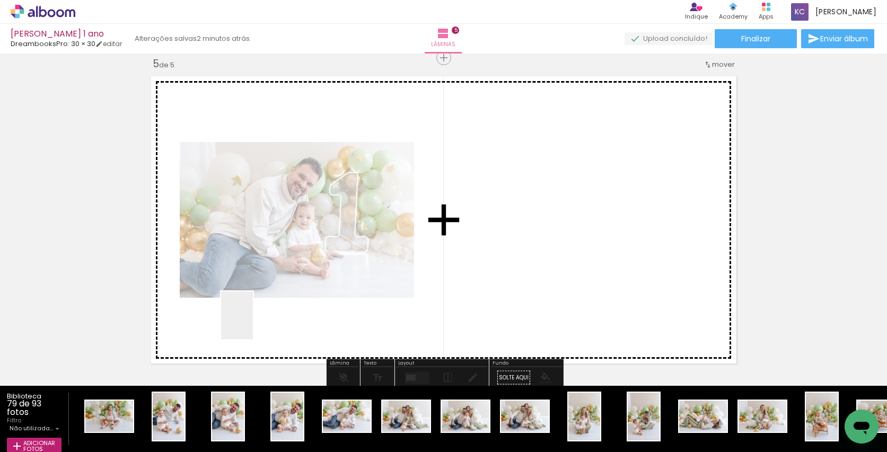
drag, startPoint x: 253, startPoint y: 324, endPoint x: 264, endPoint y: 313, distance: 15.0
click at [264, 313] on quentale-workspace at bounding box center [443, 226] width 887 height 452
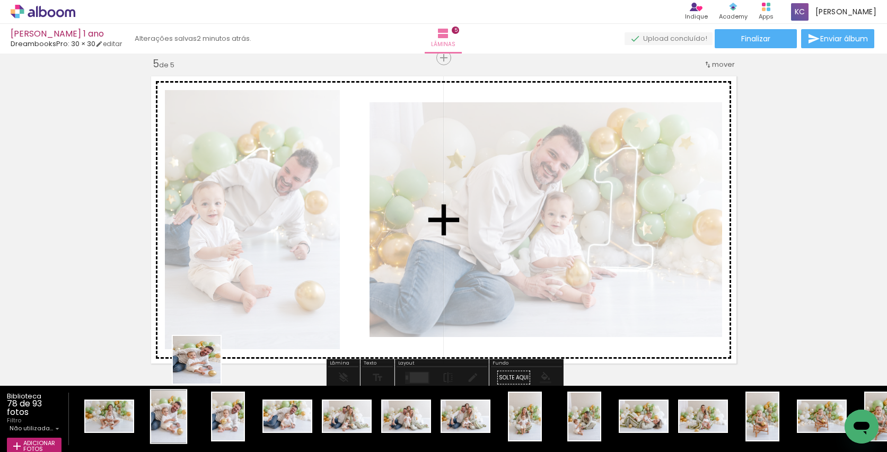
drag, startPoint x: 178, startPoint y: 400, endPoint x: 194, endPoint y: 404, distance: 16.3
click at [251, 324] on quentale-workspace at bounding box center [443, 226] width 887 height 452
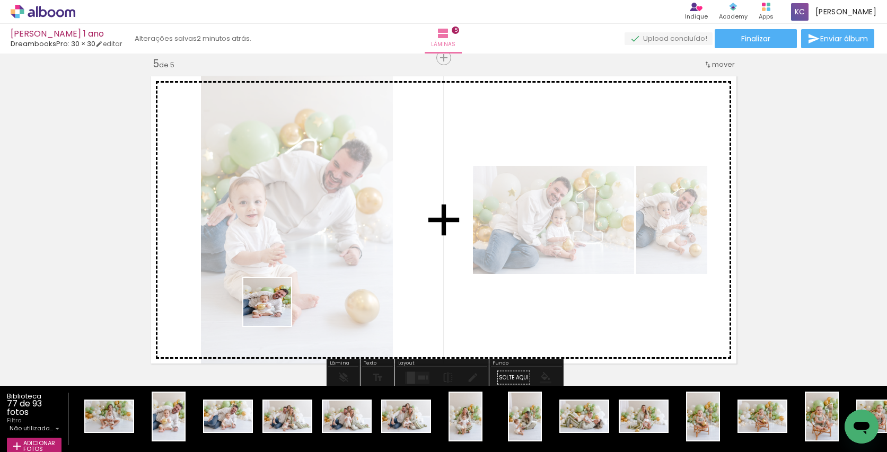
drag, startPoint x: 208, startPoint y: 372, endPoint x: 275, endPoint y: 310, distance: 91.6
click at [275, 310] on quentale-workspace at bounding box center [443, 226] width 887 height 452
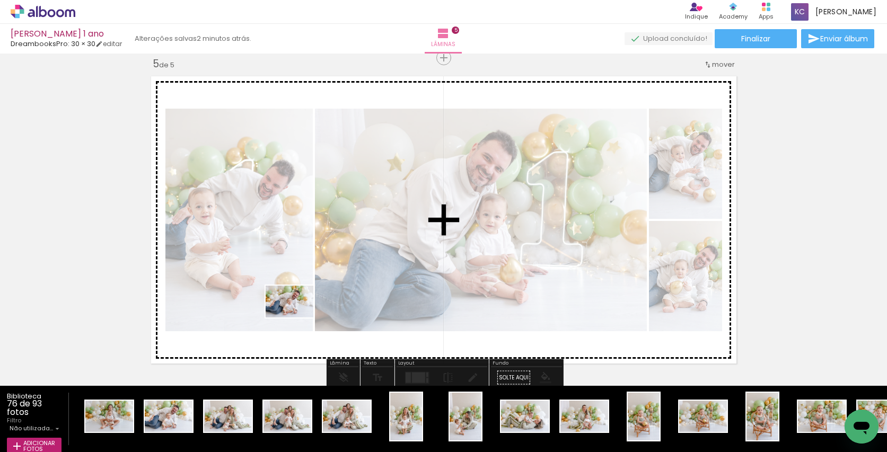
drag, startPoint x: 179, startPoint y: 409, endPoint x: 298, endPoint y: 318, distance: 149.8
click at [298, 318] on quentale-workspace at bounding box center [443, 226] width 887 height 452
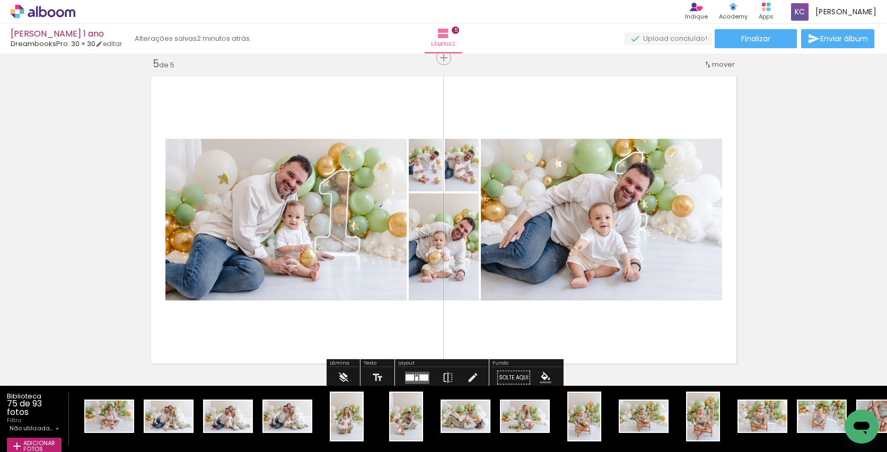
click at [414, 374] on quentale-layouter at bounding box center [417, 378] width 24 height 12
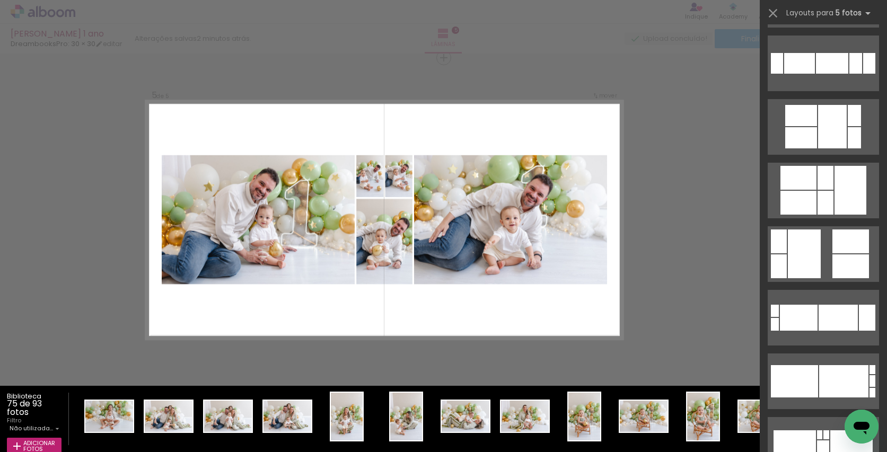
scroll to position [189, 0]
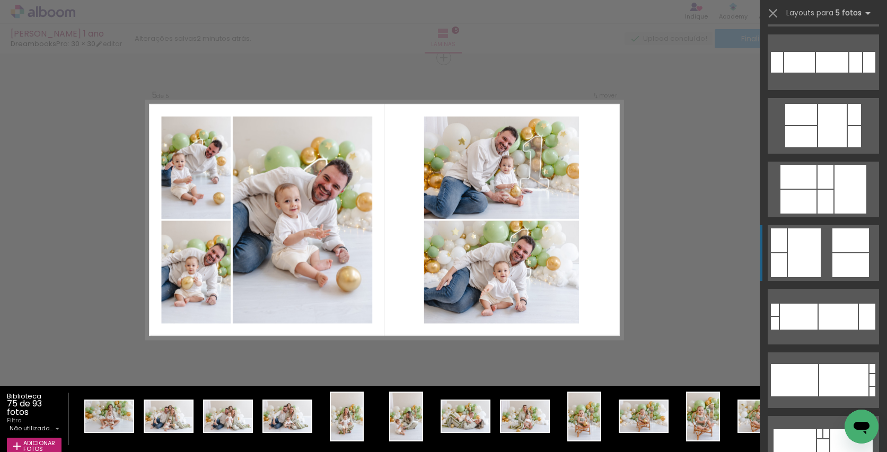
click at [810, 253] on div at bounding box center [804, 253] width 33 height 49
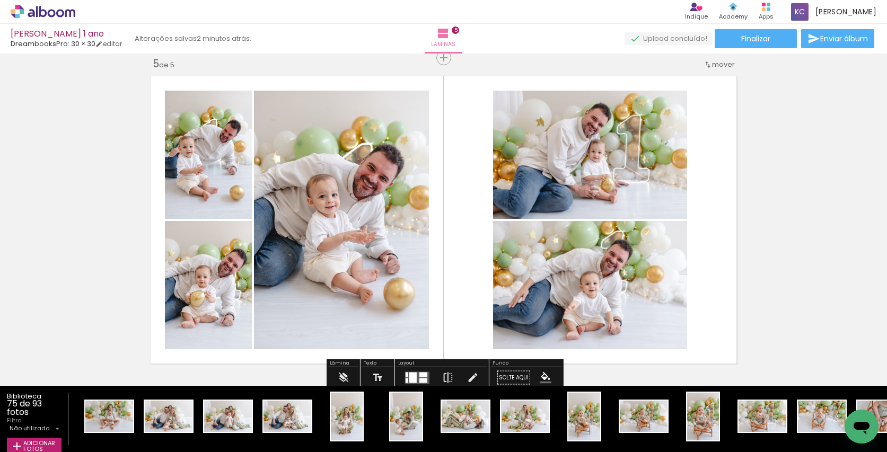
click at [445, 376] on iron-icon at bounding box center [448, 378] width 12 height 21
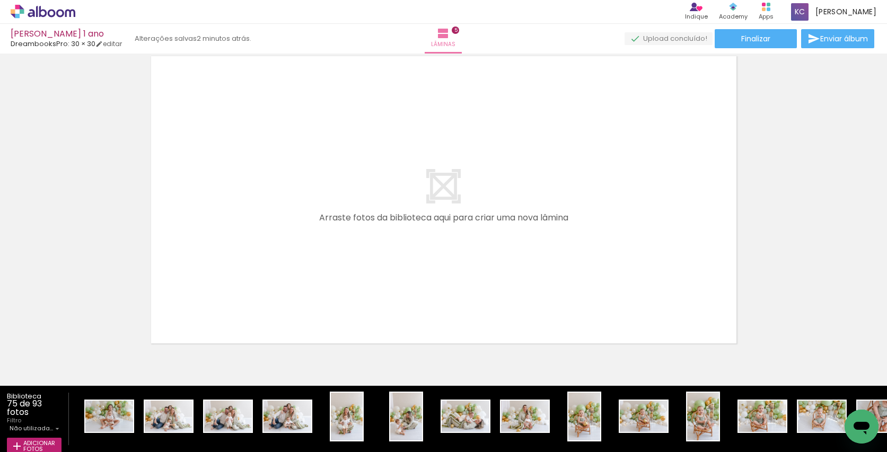
scroll to position [1656, 0]
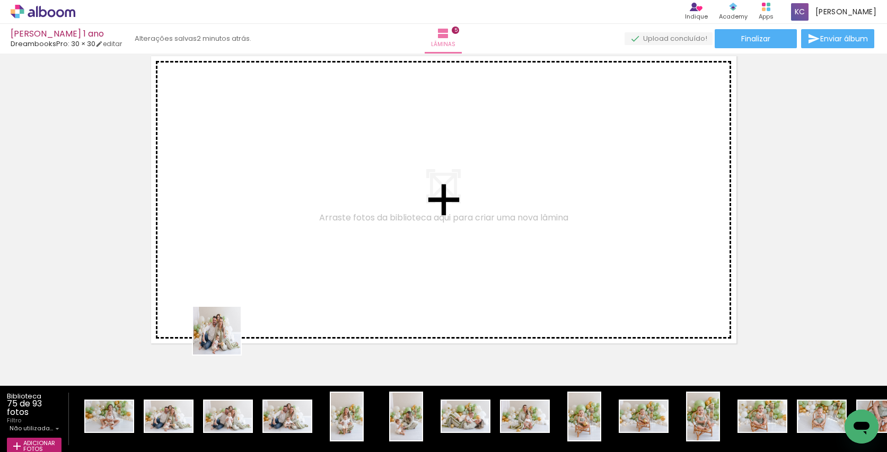
drag, startPoint x: 178, startPoint y: 413, endPoint x: 277, endPoint y: 276, distance: 169.1
click at [277, 276] on quentale-workspace at bounding box center [443, 226] width 887 height 452
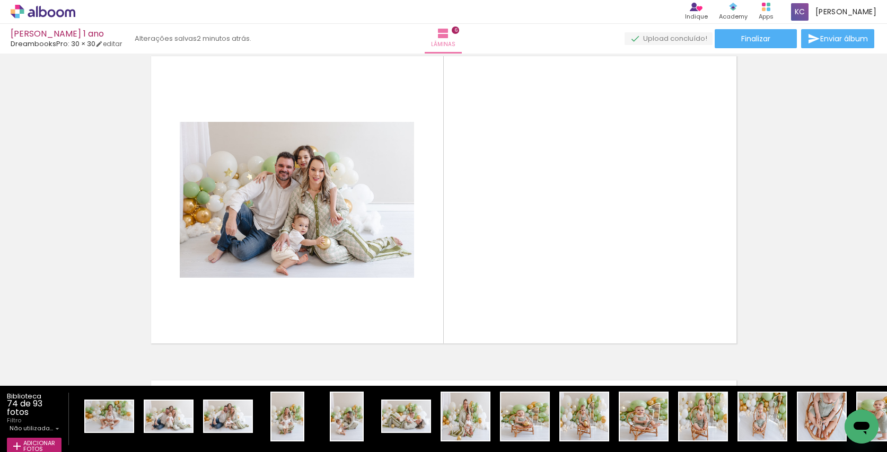
click at [309, 308] on quentale-workspace at bounding box center [443, 226] width 887 height 452
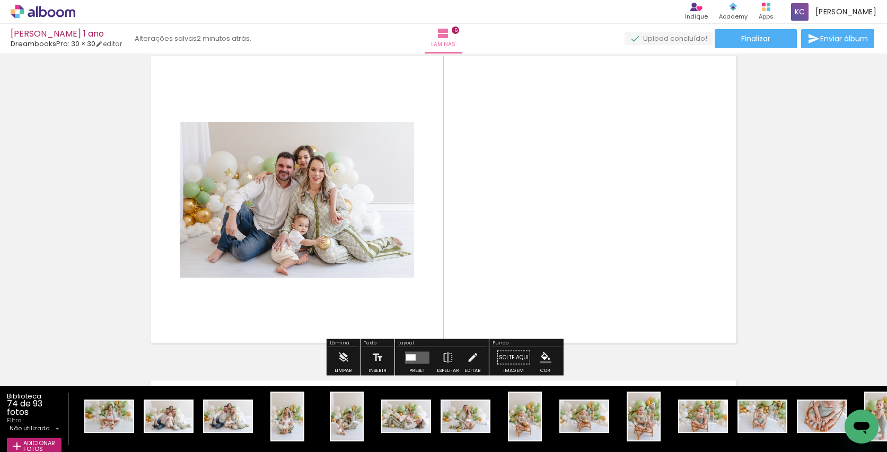
scroll to position [1636, 0]
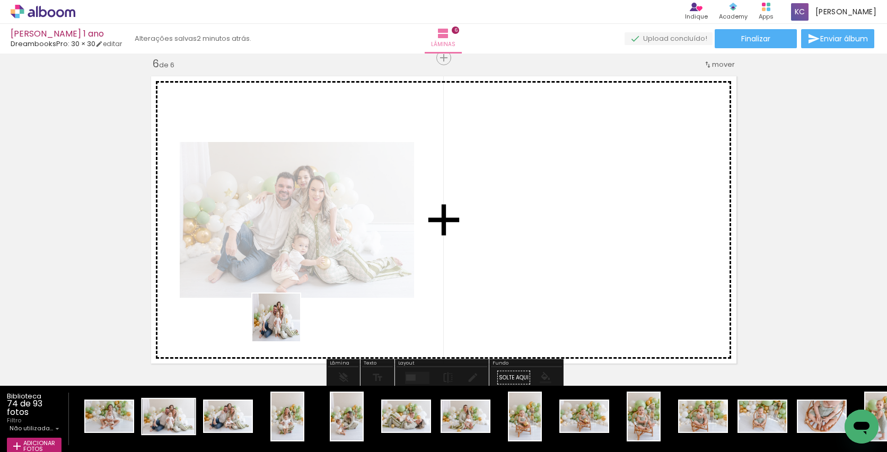
drag, startPoint x: 179, startPoint y: 409, endPoint x: 195, endPoint y: 405, distance: 16.6
click at [284, 326] on quentale-workspace at bounding box center [443, 226] width 887 height 452
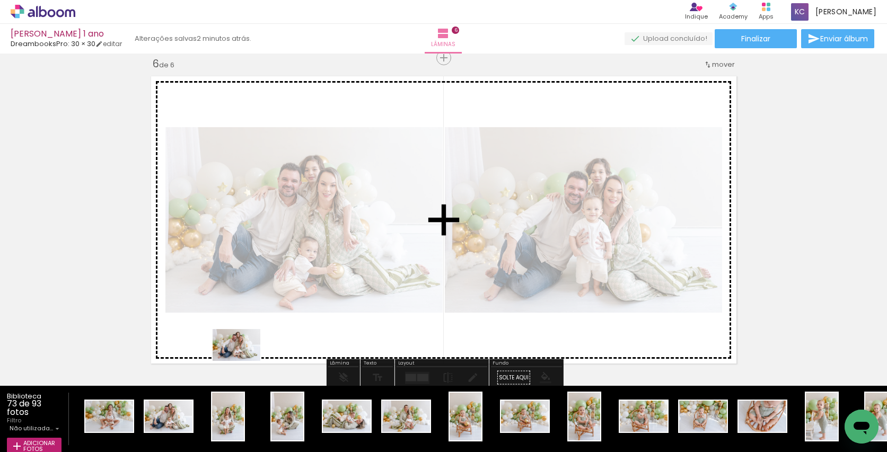
drag, startPoint x: 183, startPoint y: 409, endPoint x: 276, endPoint y: 340, distance: 115.6
click at [276, 340] on quentale-workspace at bounding box center [443, 226] width 887 height 452
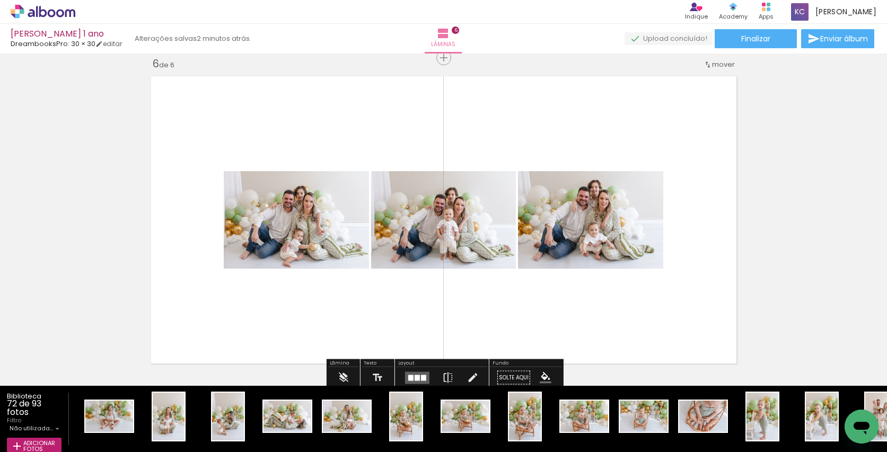
click at [415, 376] on div at bounding box center [417, 378] width 5 height 6
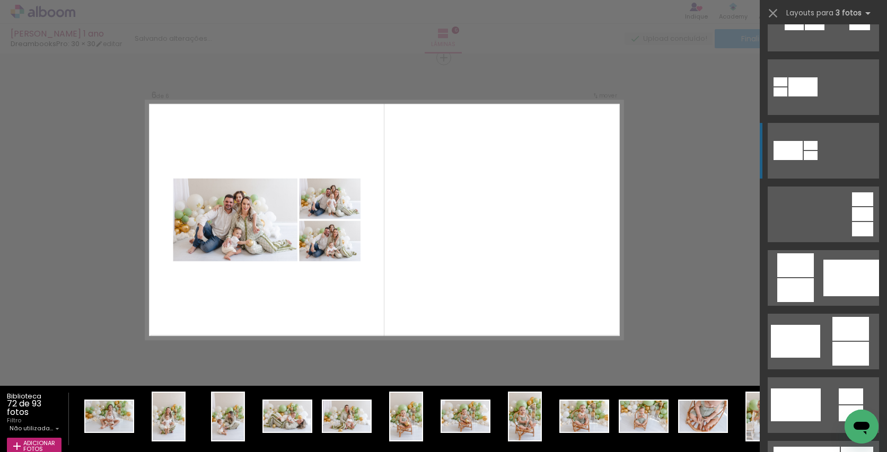
scroll to position [106, 0]
